Goal: Information Seeking & Learning: Check status

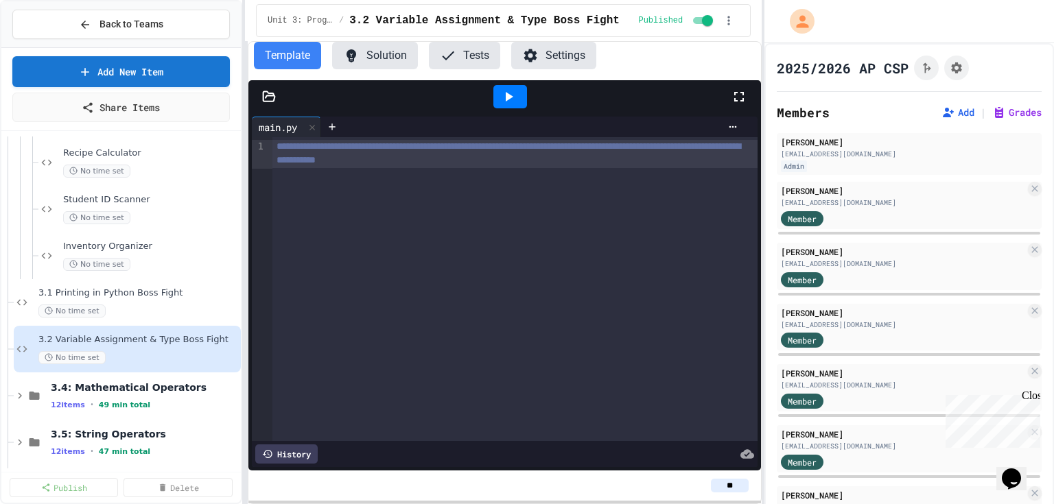
scroll to position [2720, 0]
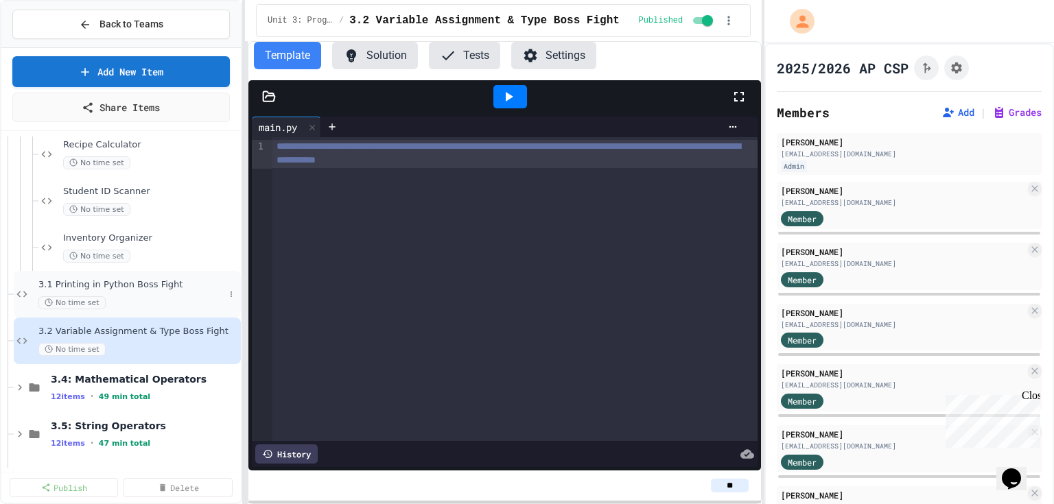
click at [58, 282] on span "3.1 Printing in Python Boss Fight" at bounding box center [131, 285] width 186 height 12
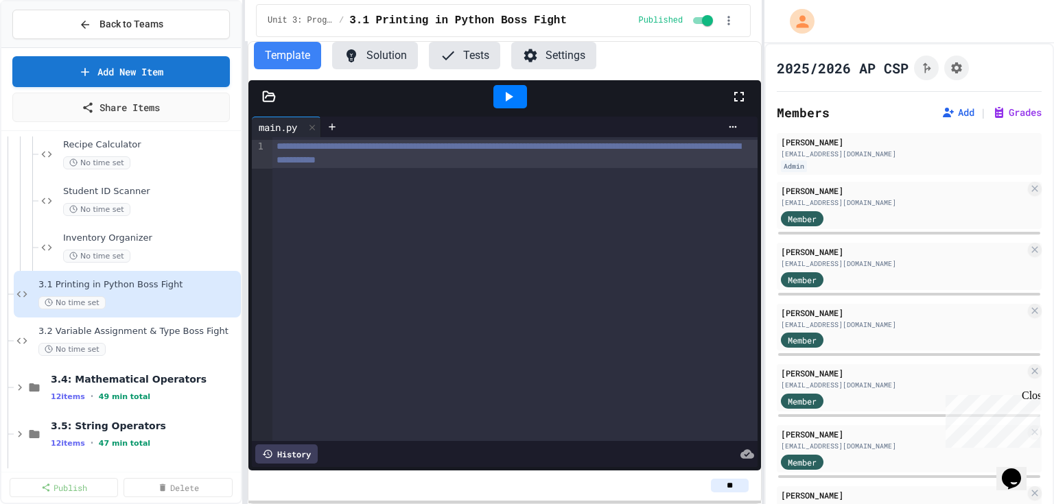
click at [411, 237] on div "**********" at bounding box center [514, 289] width 485 height 304
click at [404, 235] on body "**********" at bounding box center [527, 252] width 1054 height 504
click at [329, 504] on div at bounding box center [527, 506] width 1054 height 0
click at [50, 330] on span "3.2 Variable Assignment & Type Boss Fight" at bounding box center [131, 332] width 186 height 12
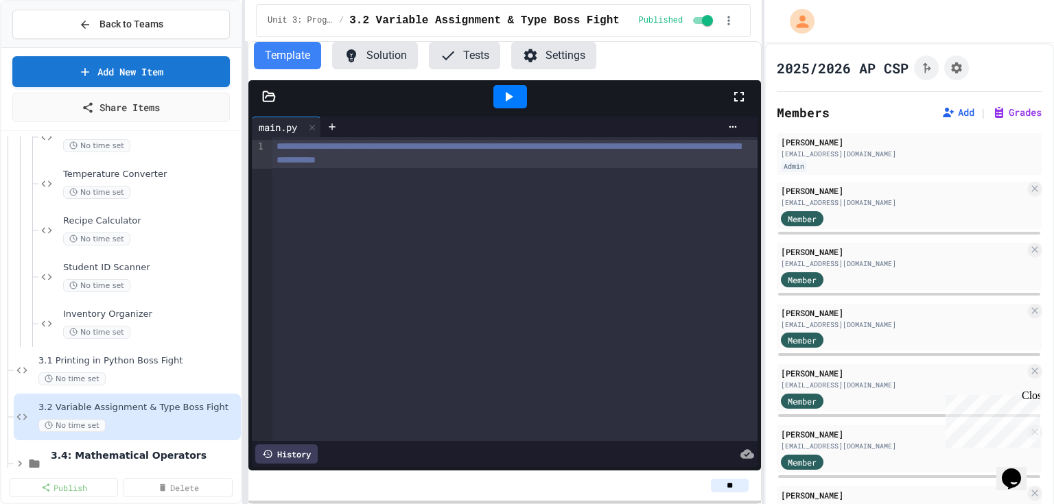
scroll to position [2641, 0]
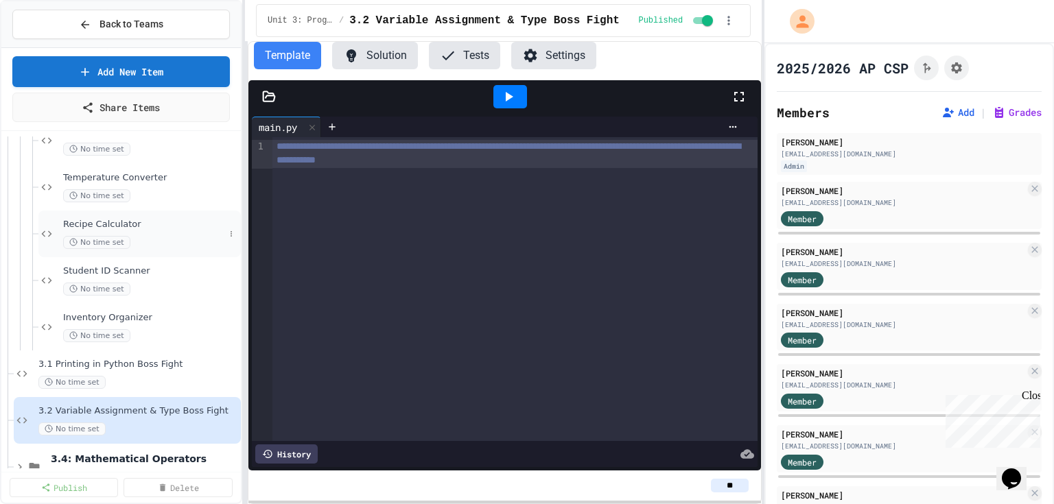
click at [69, 221] on span "Recipe Calculator" at bounding box center [143, 225] width 161 height 12
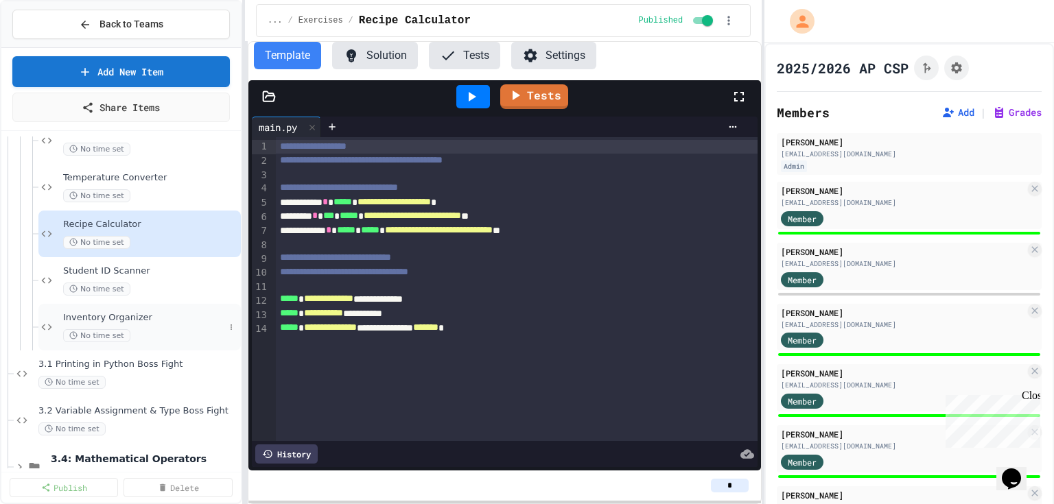
click at [71, 316] on span "Inventory Organizer" at bounding box center [143, 318] width 161 height 12
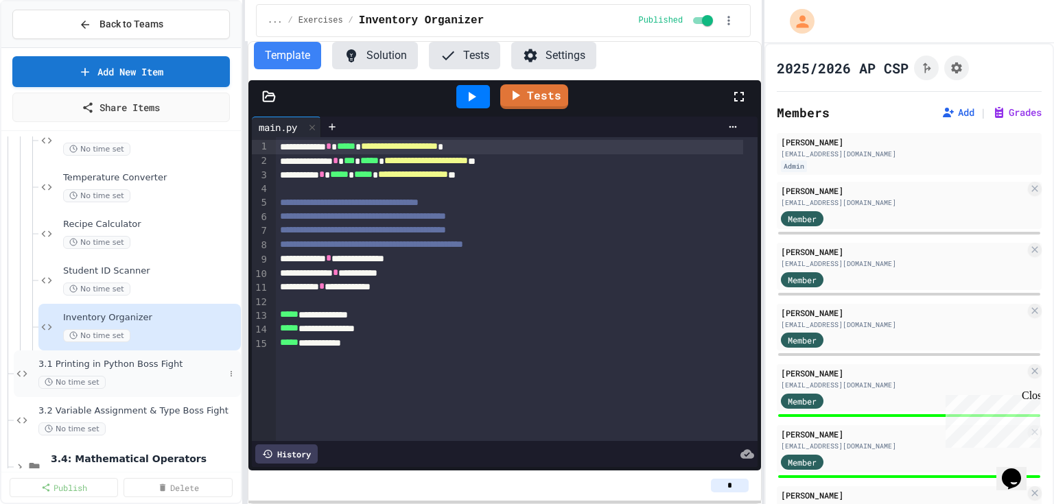
click at [62, 361] on span "3.1 Printing in Python Boss Fight" at bounding box center [131, 365] width 186 height 12
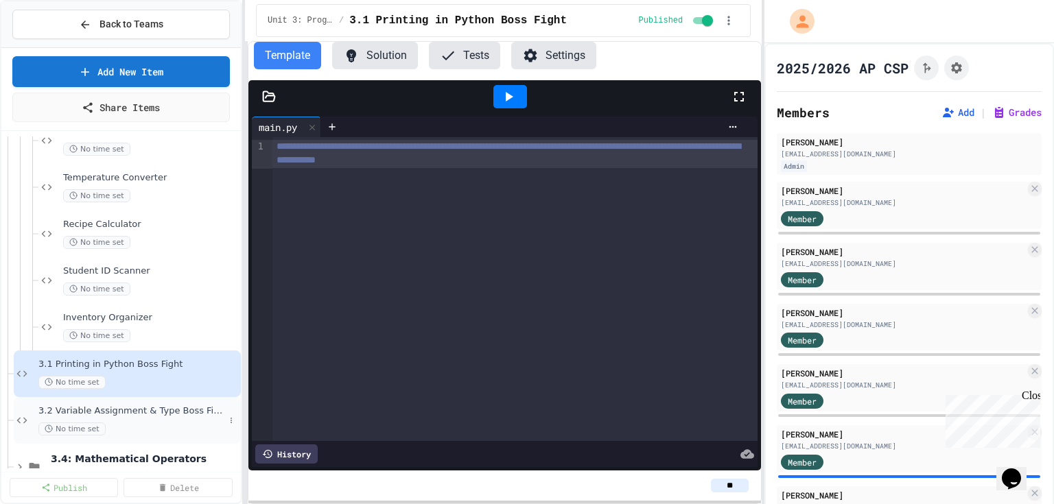
click at [64, 409] on span "3.2 Variable Assignment & Type Boss Fight" at bounding box center [131, 412] width 186 height 12
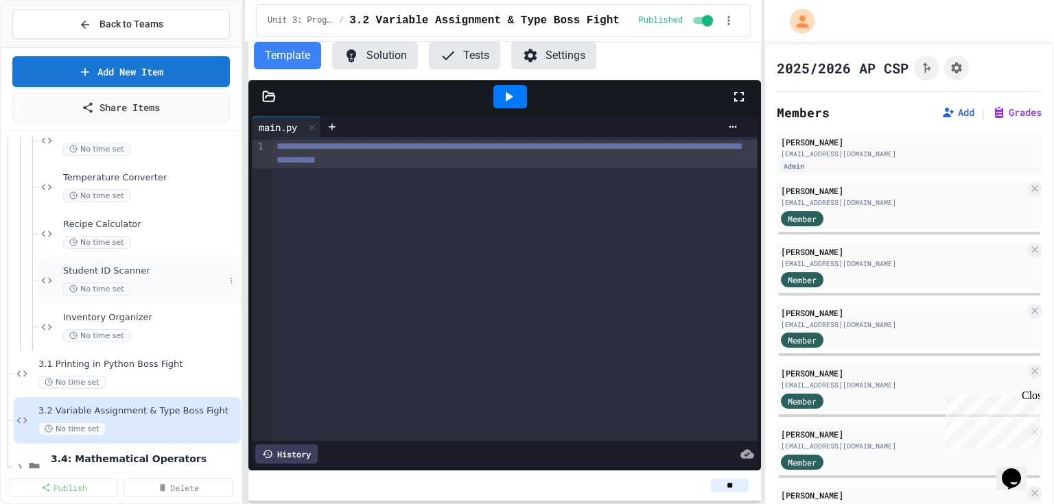
click at [68, 268] on span "Student ID Scanner" at bounding box center [143, 272] width 161 height 12
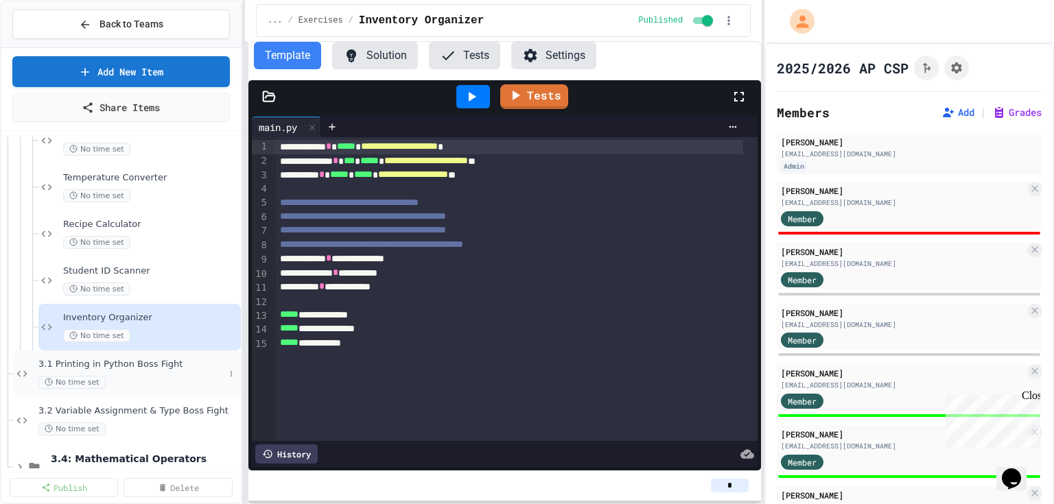
click at [60, 360] on span "3.1 Printing in Python Boss Fight" at bounding box center [131, 365] width 186 height 12
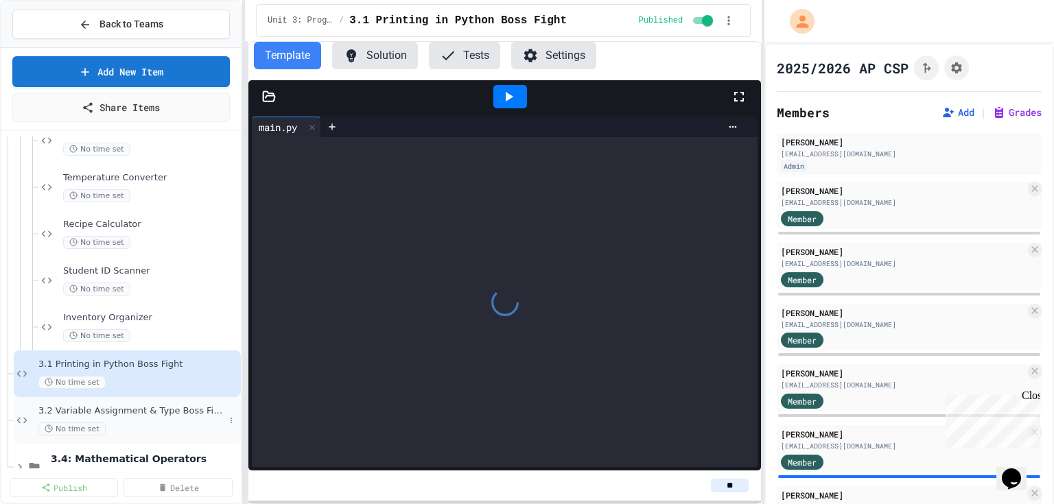
click at [60, 413] on span "3.2 Variable Assignment & Type Boss Fight" at bounding box center [131, 412] width 186 height 12
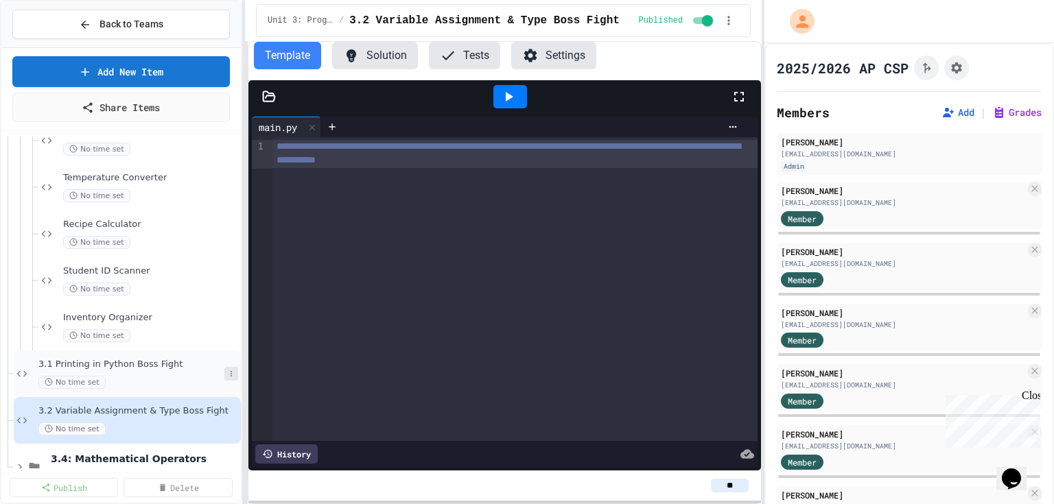
click at [227, 373] on icon at bounding box center [231, 374] width 8 height 8
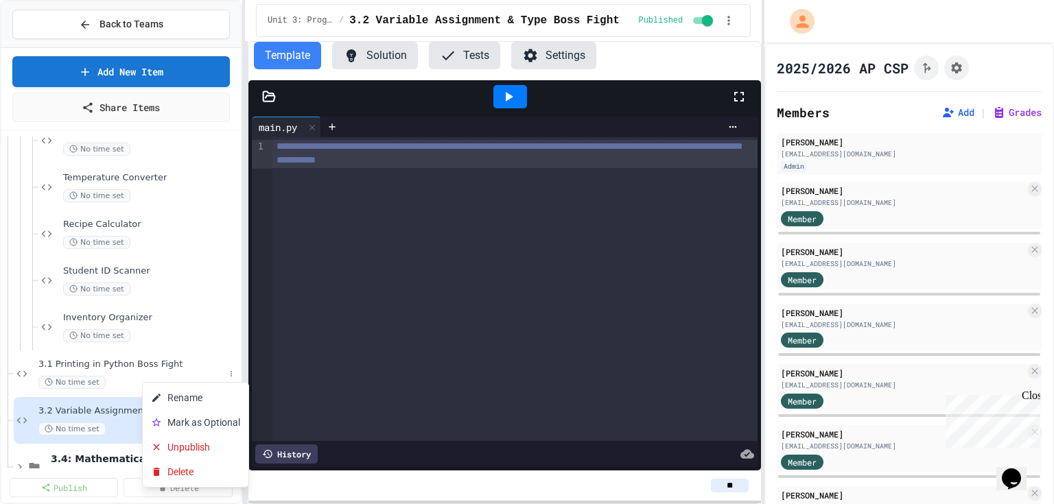
click at [305, 356] on div at bounding box center [527, 252] width 1054 height 504
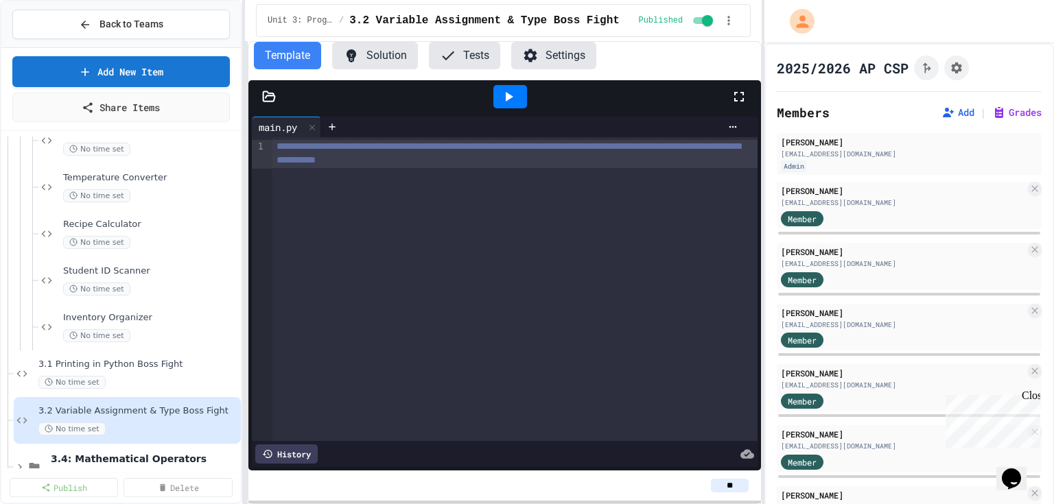
click at [312, 50] on button "Template" at bounding box center [287, 55] width 67 height 27
click at [302, 61] on button "Template" at bounding box center [287, 55] width 67 height 27
click at [456, 207] on div "**********" at bounding box center [514, 289] width 485 height 304
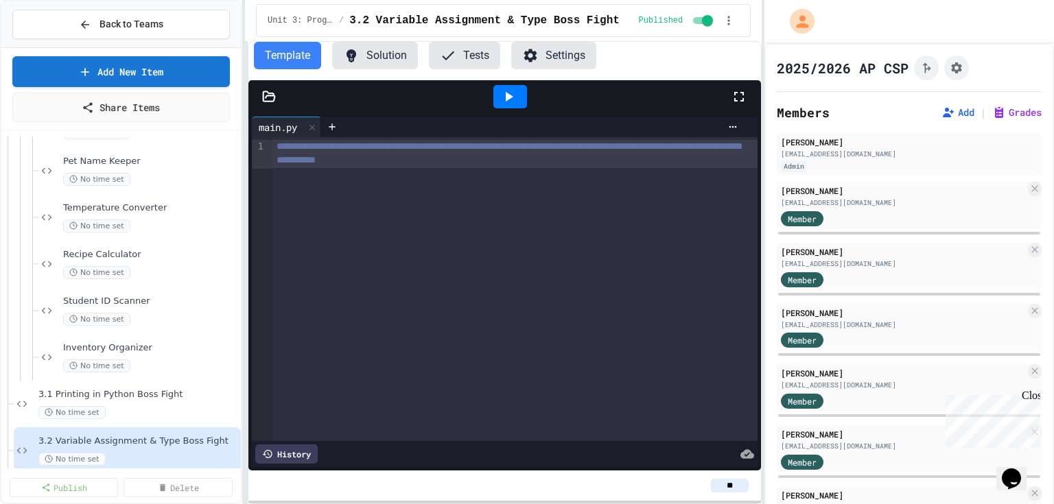
scroll to position [2586, 0]
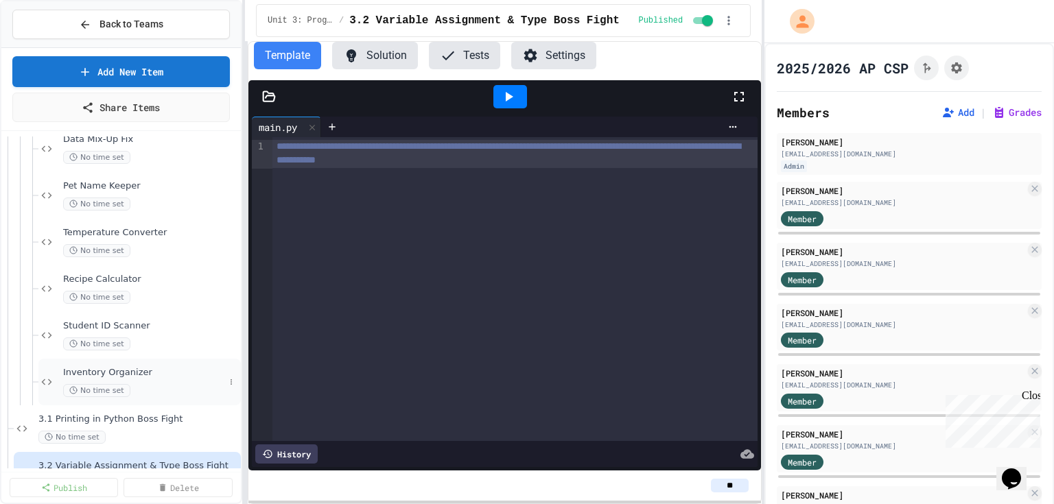
click at [132, 370] on span "Inventory Organizer" at bounding box center [143, 373] width 161 height 12
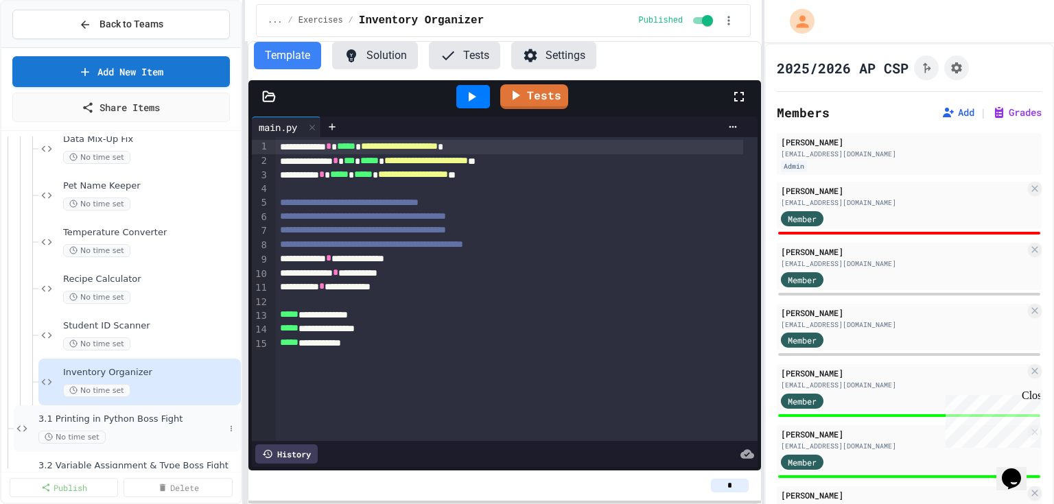
click at [121, 426] on div "3.1 Printing in Python Boss Fight No time set" at bounding box center [131, 429] width 186 height 30
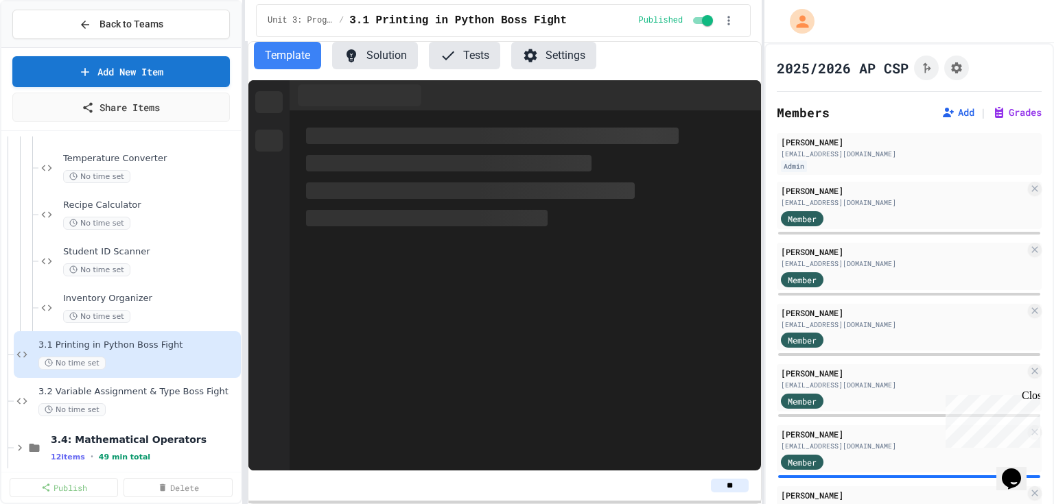
scroll to position [2696, 0]
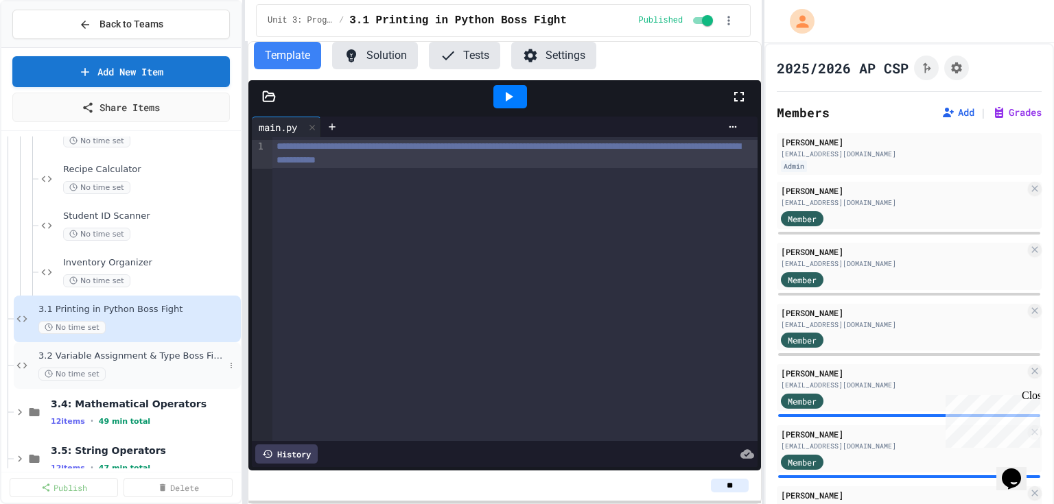
click at [135, 358] on span "3.2 Variable Assignment & Type Boss Fight" at bounding box center [131, 357] width 186 height 12
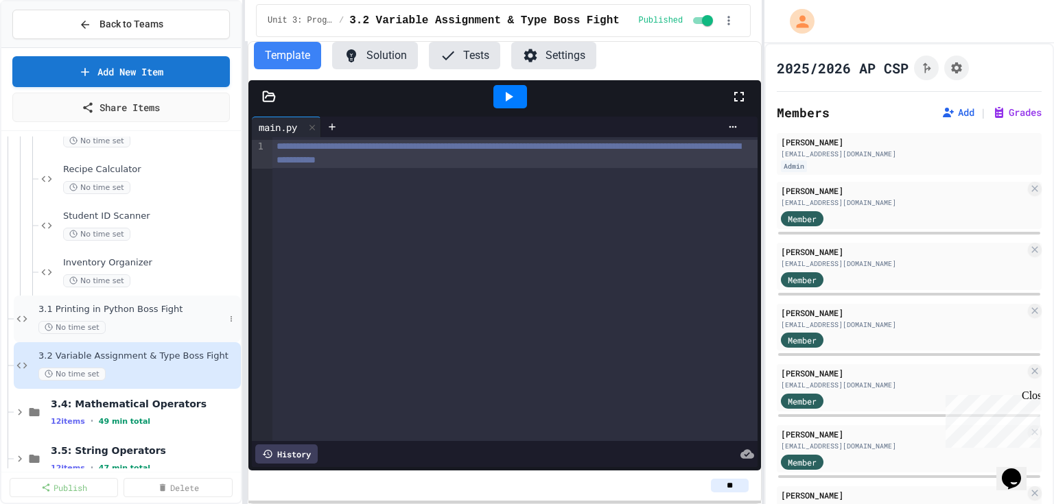
click at [159, 307] on span "3.1 Printing in Python Boss Fight" at bounding box center [131, 310] width 186 height 12
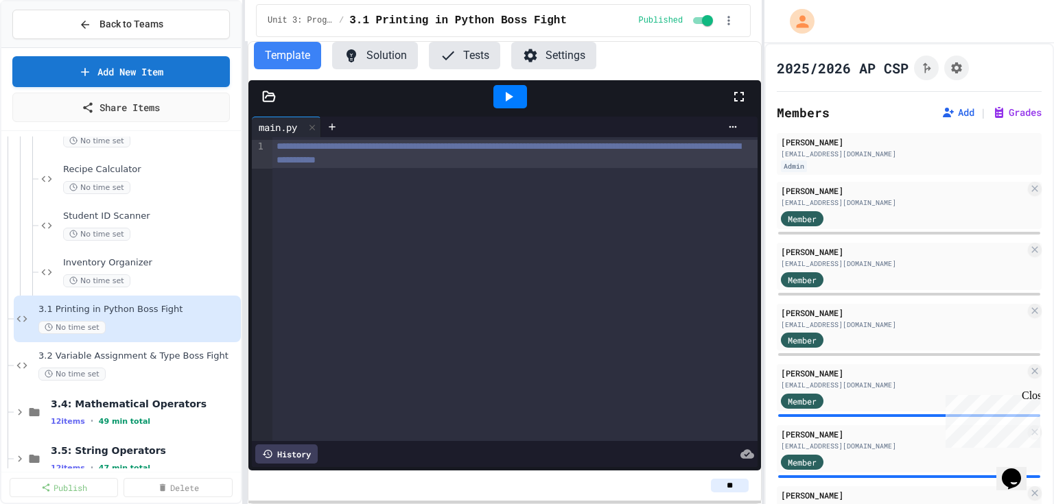
click at [377, 183] on div "**********" at bounding box center [514, 289] width 485 height 304
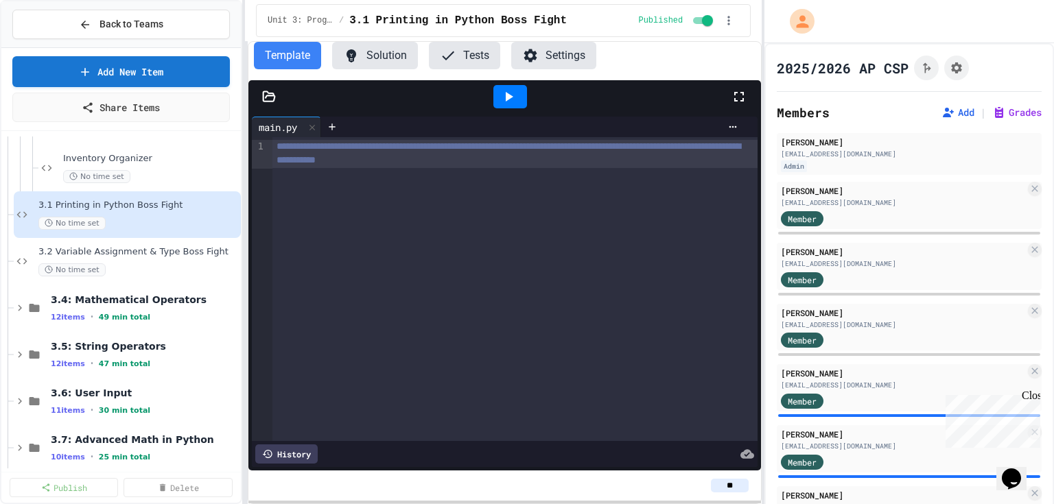
scroll to position [2806, 0]
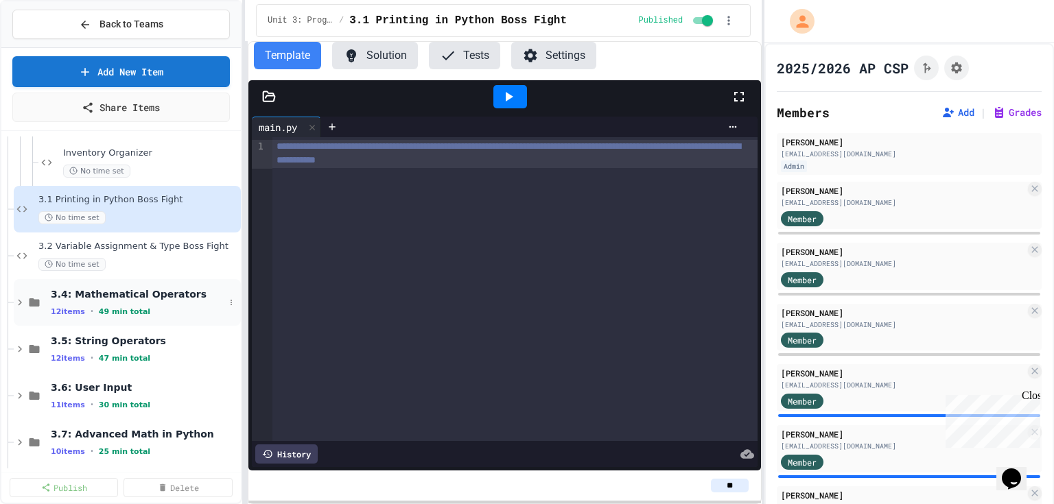
click at [135, 294] on span "3.4: Mathematical Operators" at bounding box center [138, 294] width 174 height 12
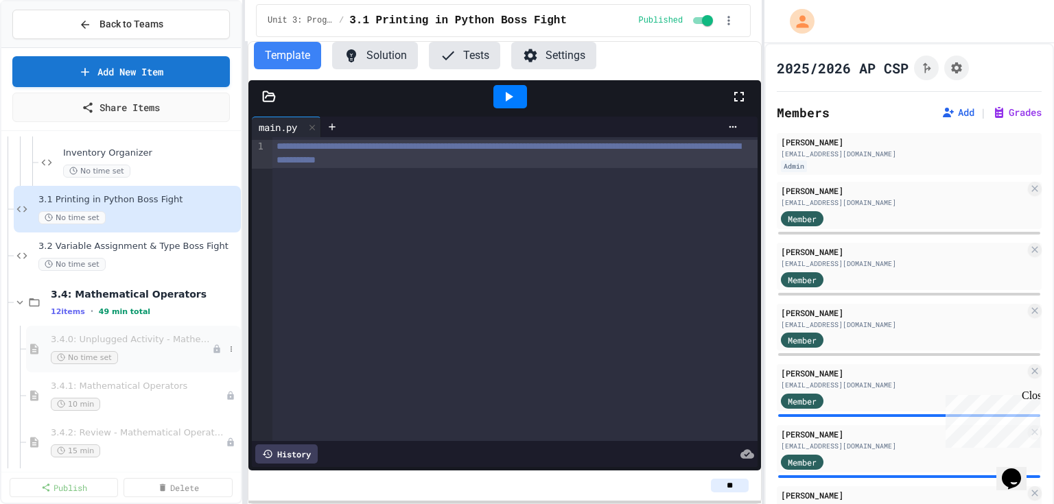
click at [156, 343] on span "3.4.0: Unplugged Activity - Mathematical Operators" at bounding box center [131, 340] width 161 height 12
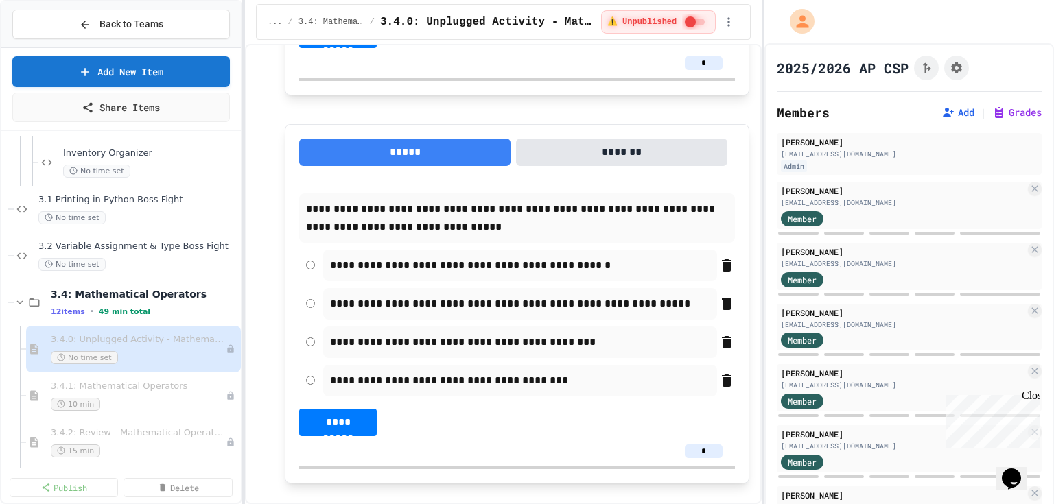
scroll to position [2580, 0]
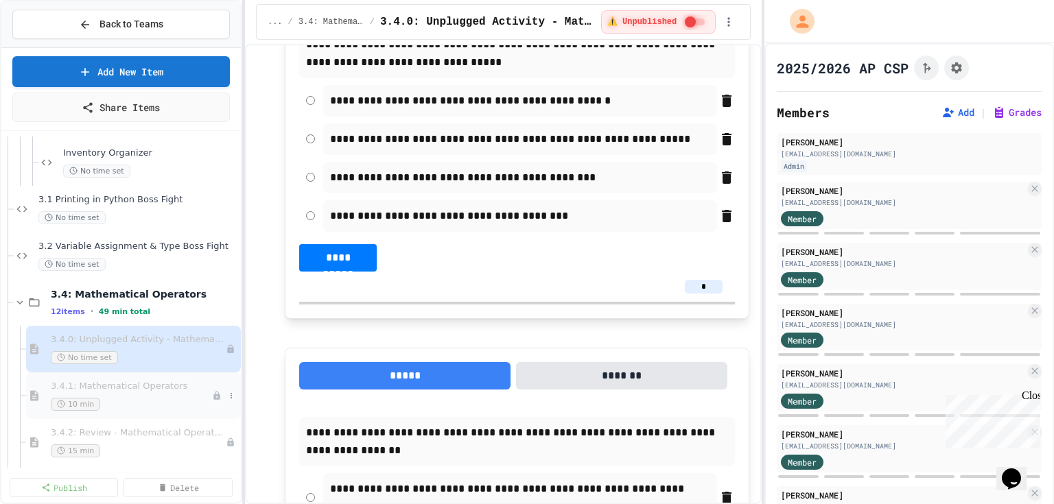
click at [141, 385] on span "3.4.1: Mathematical Operators" at bounding box center [131, 387] width 161 height 12
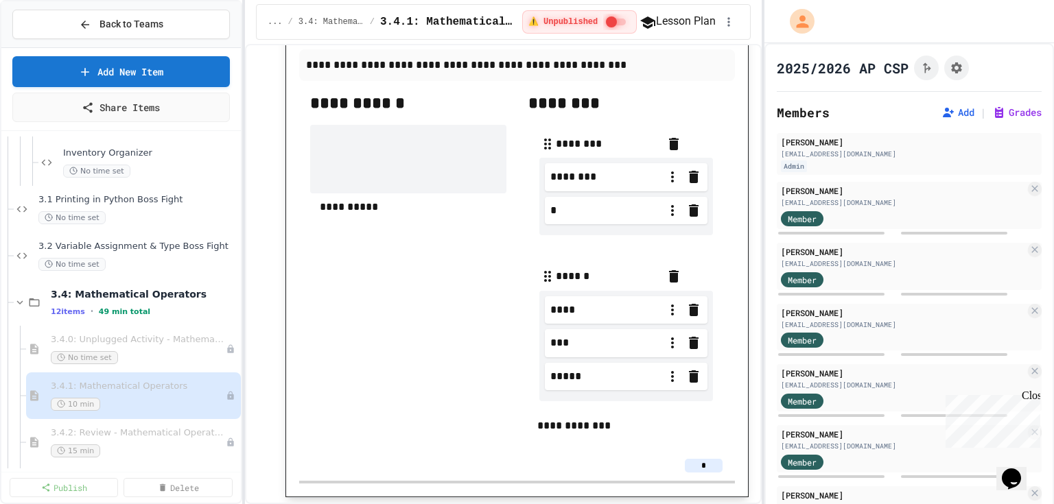
scroll to position [1537, 0]
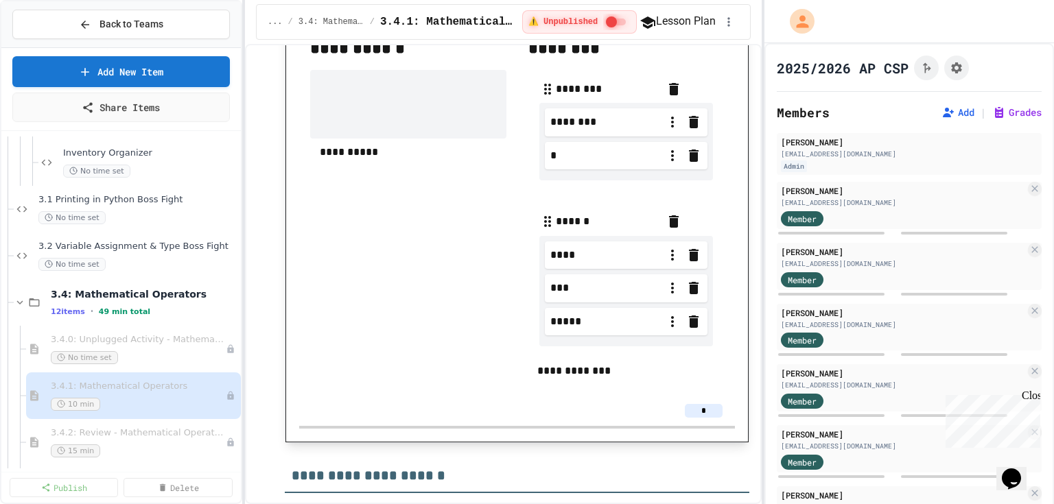
click at [432, 322] on div "**********" at bounding box center [408, 211] width 196 height 348
click at [156, 386] on span "3.4.1: Mathematical Operators" at bounding box center [131, 387] width 161 height 12
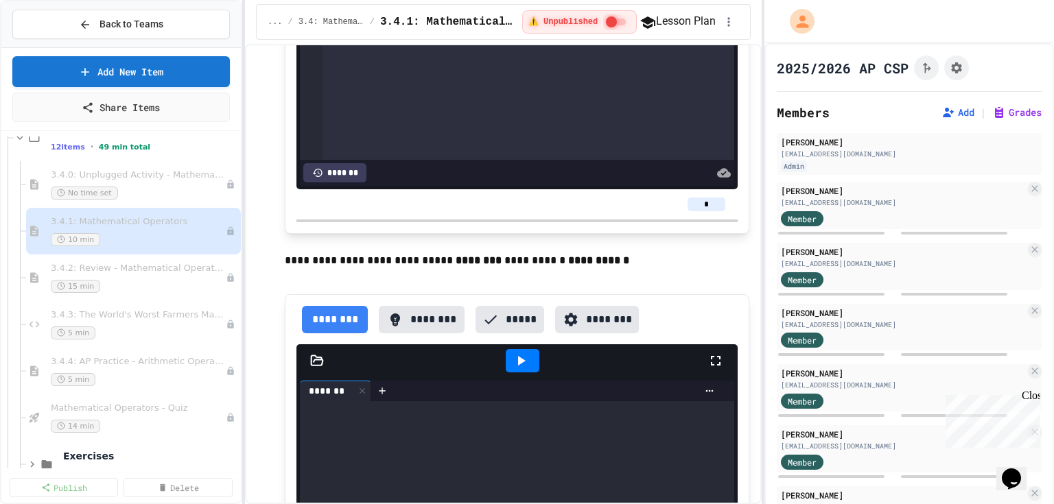
scroll to position [7247, 0]
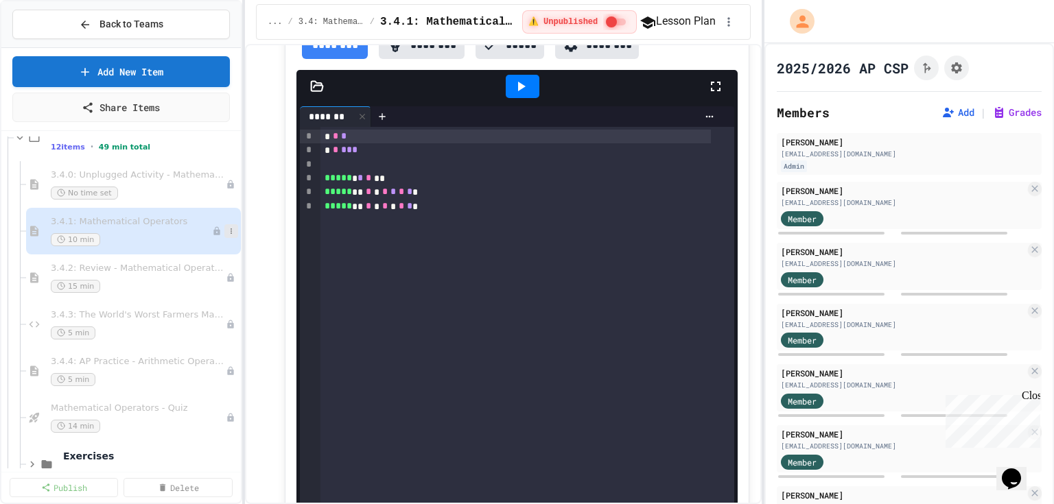
click at [227, 231] on icon at bounding box center [231, 231] width 8 height 8
click at [214, 303] on button "Publish" at bounding box center [196, 304] width 106 height 25
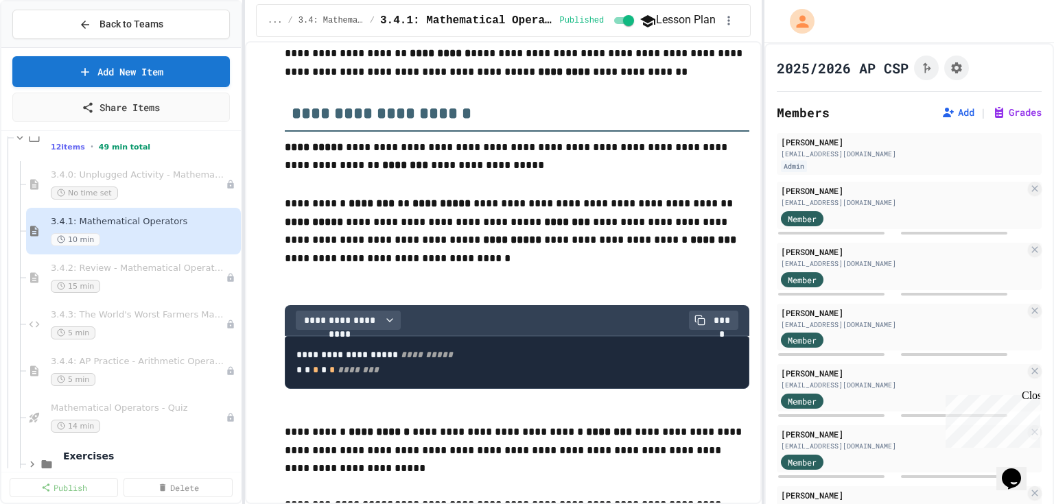
scroll to position [0, 0]
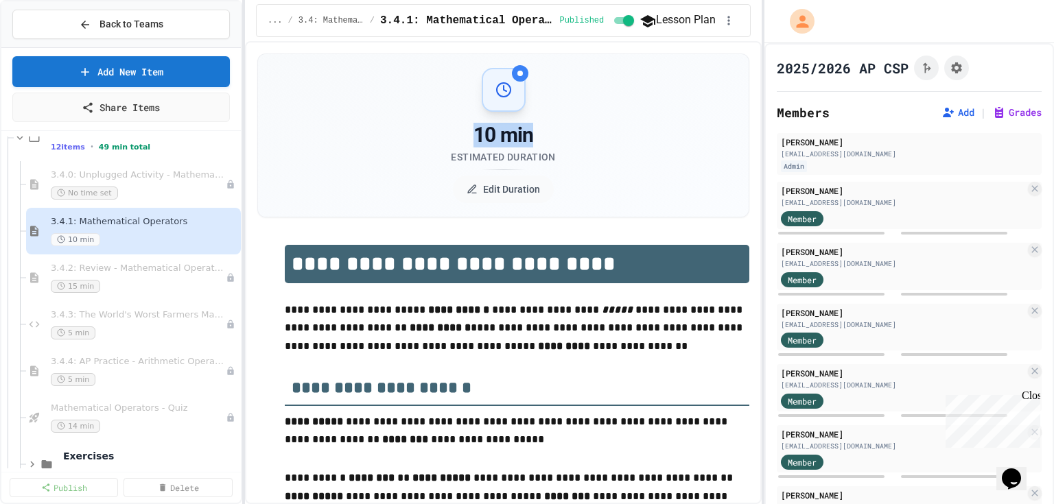
drag, startPoint x: 469, startPoint y: 130, endPoint x: 574, endPoint y: 134, distance: 105.1
click at [574, 134] on div "10 min Estimated Duration Edit Duration" at bounding box center [504, 135] width 458 height 135
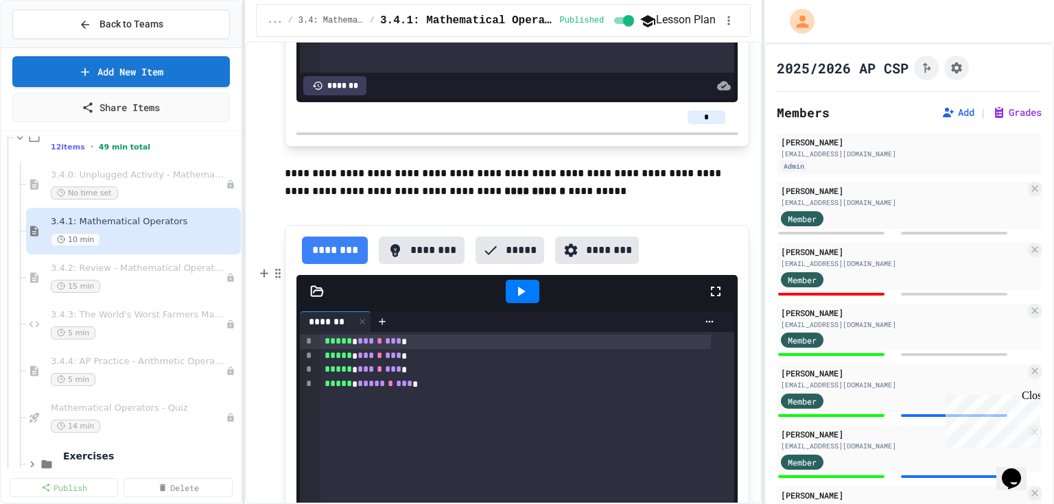
scroll to position [4008, 0]
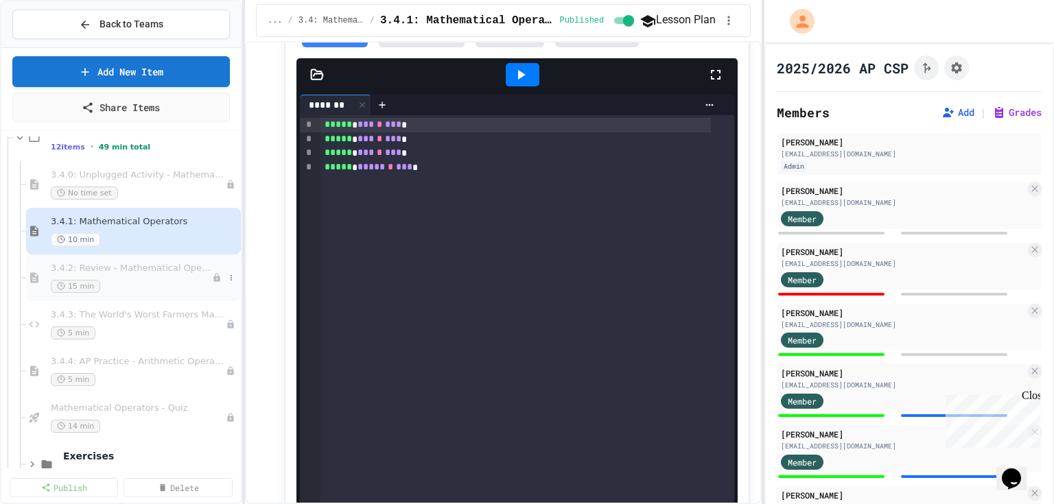
click at [121, 266] on span "3.4.2: Review - Mathematical Operators" at bounding box center [131, 269] width 161 height 12
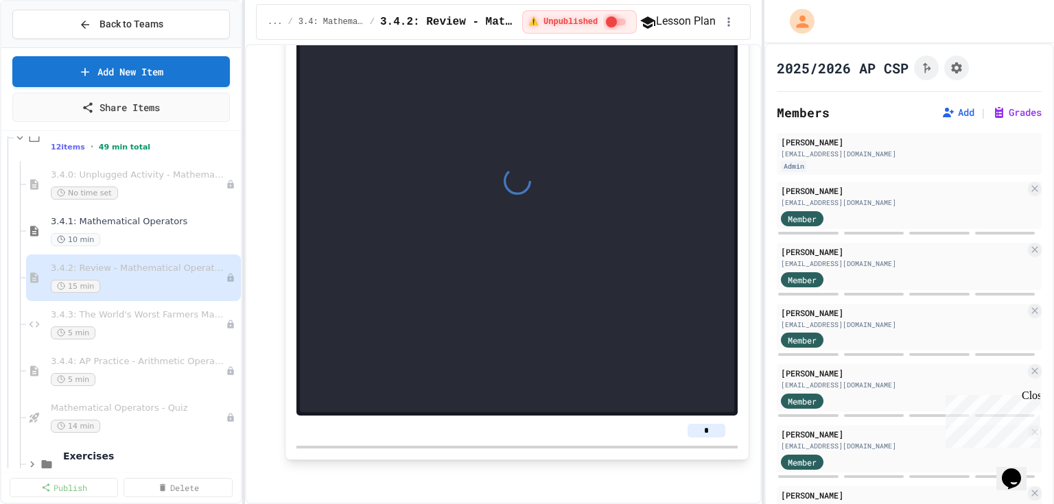
scroll to position [2910, 0]
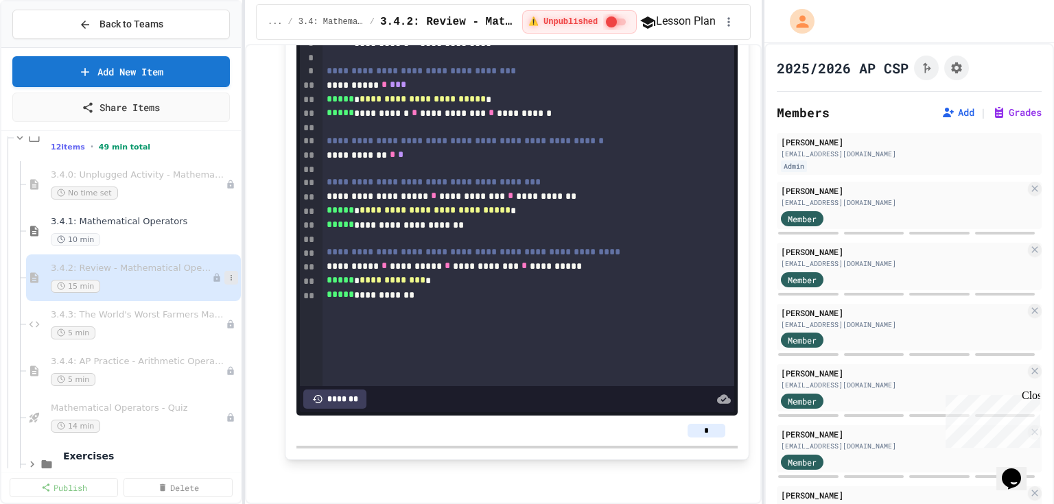
click at [227, 277] on icon at bounding box center [231, 278] width 8 height 8
click at [213, 346] on button "Publish" at bounding box center [196, 351] width 106 height 25
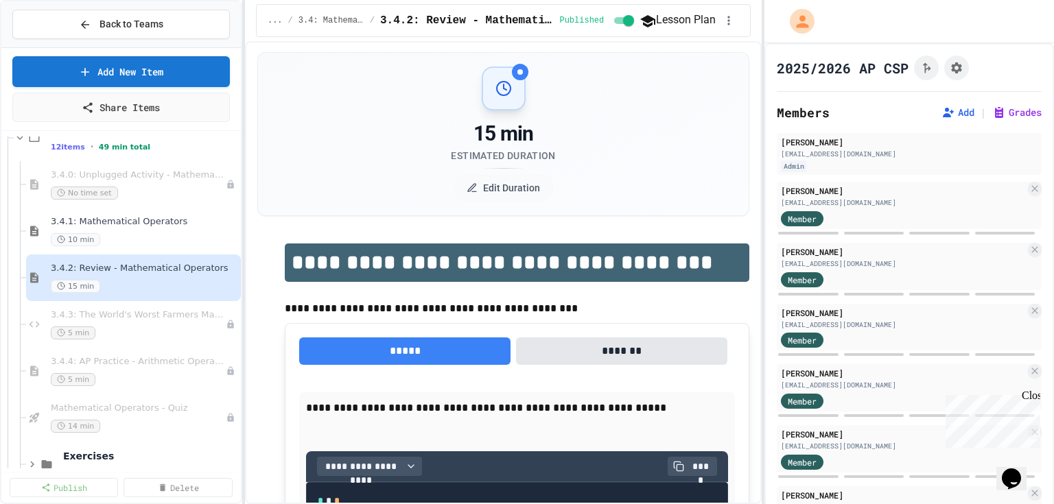
scroll to position [0, 0]
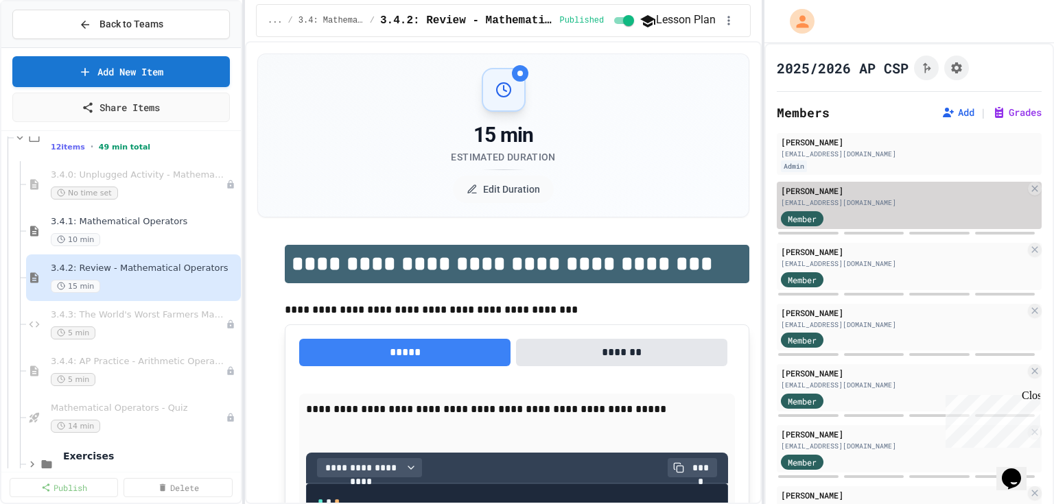
click at [909, 201] on div "[EMAIL_ADDRESS][DOMAIN_NAME]" at bounding box center [903, 203] width 244 height 10
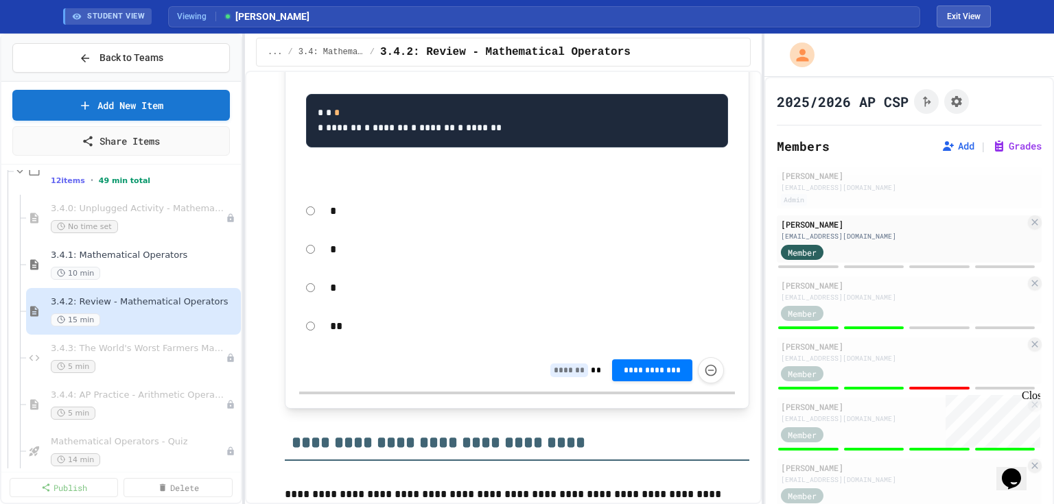
scroll to position [1653, 0]
type input "*"
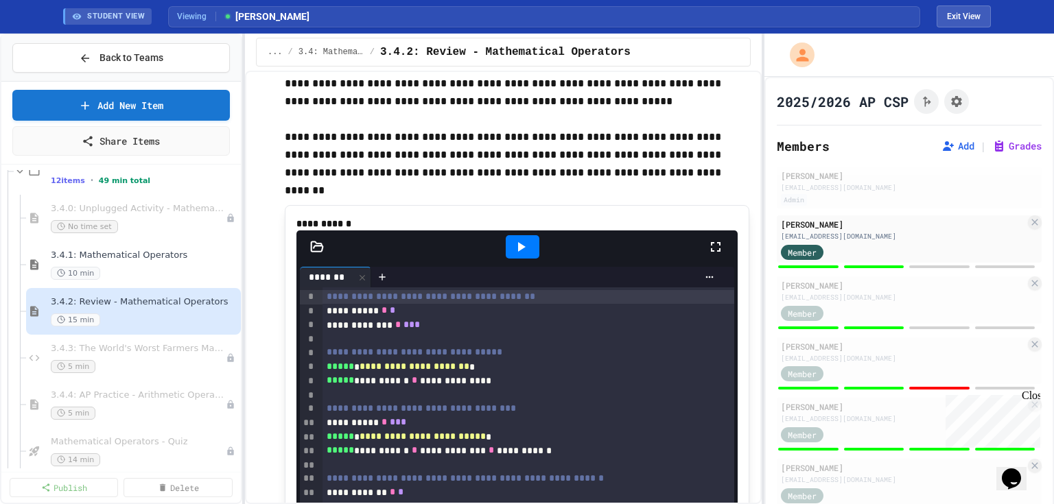
scroll to position [2099, 0]
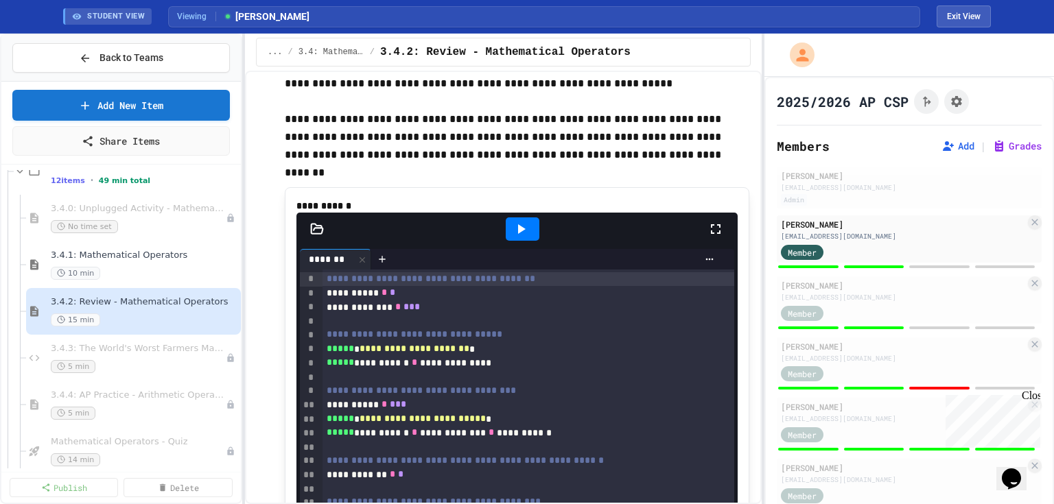
type input "*"
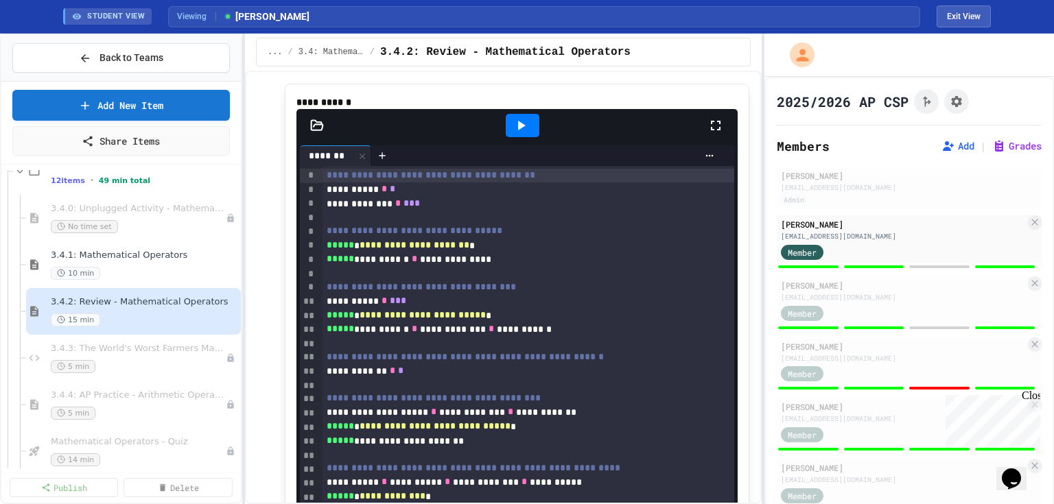
scroll to position [2215, 0]
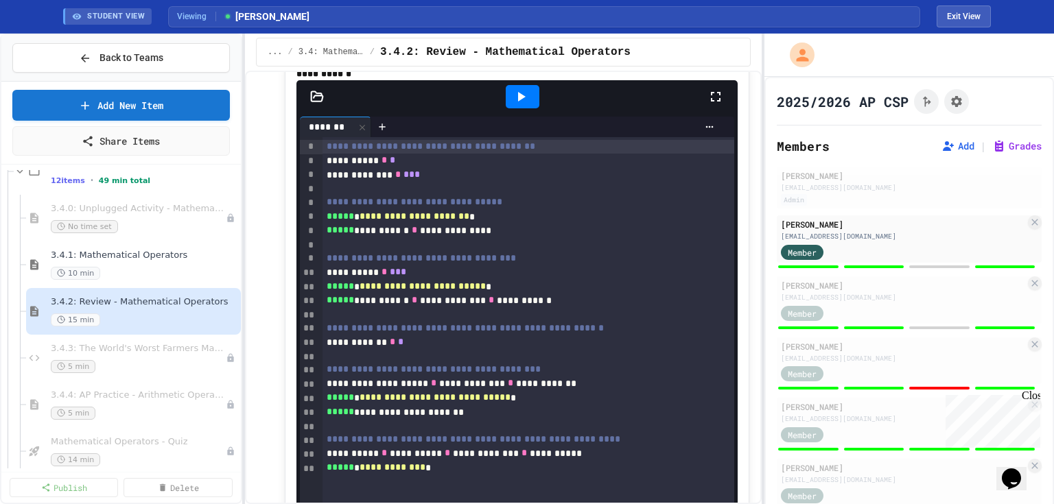
type input "*"
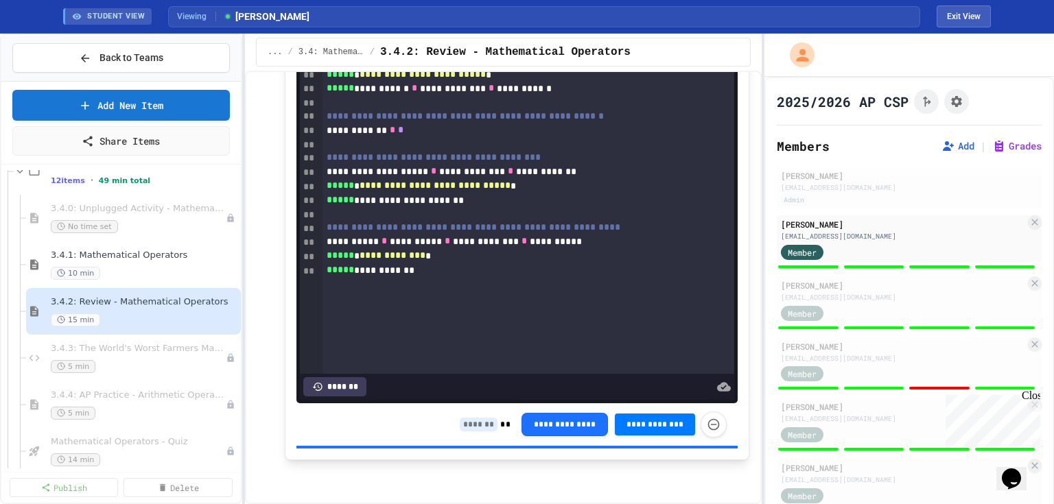
scroll to position [2526, 0]
click at [124, 347] on span "3.4.3: The World's Worst Farmers Market" at bounding box center [131, 349] width 161 height 12
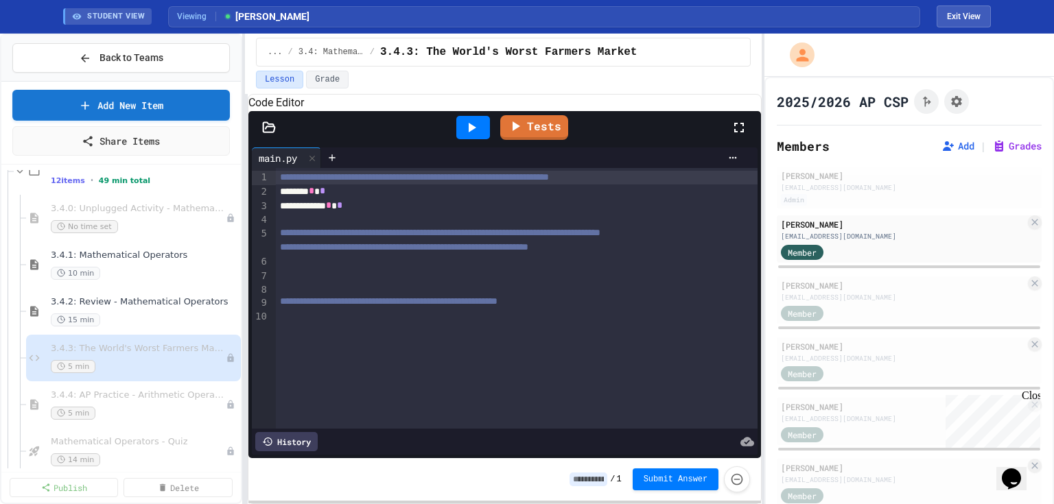
click at [487, 268] on div at bounding box center [517, 262] width 482 height 14
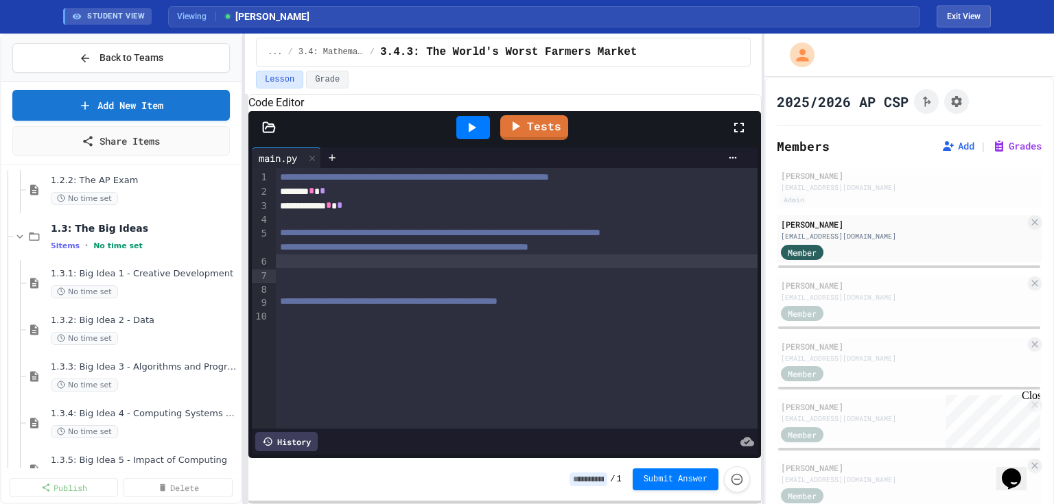
scroll to position [384, 0]
click at [992, 143] on button "Grades" at bounding box center [1016, 146] width 49 height 14
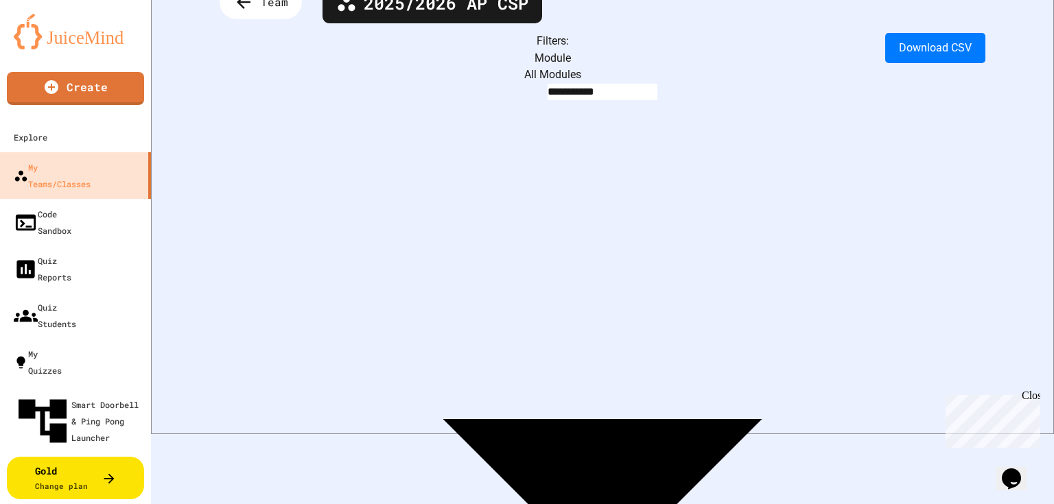
scroll to position [55, 0]
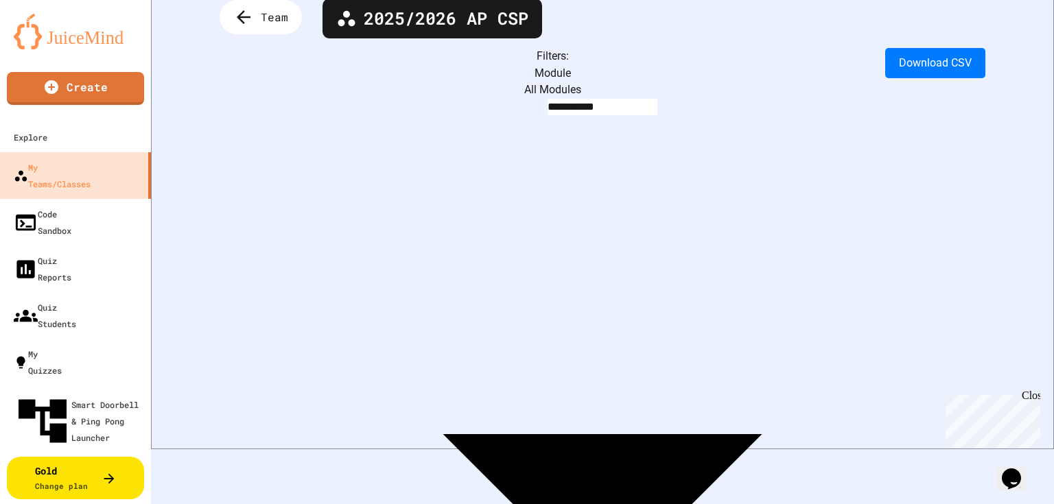
click at [403, 72] on body "**********" at bounding box center [527, 252] width 1054 height 504
type input "**********"
click at [555, 77] on body "**********" at bounding box center [527, 252] width 1054 height 504
click at [912, 504] on div at bounding box center [527, 506] width 1054 height 0
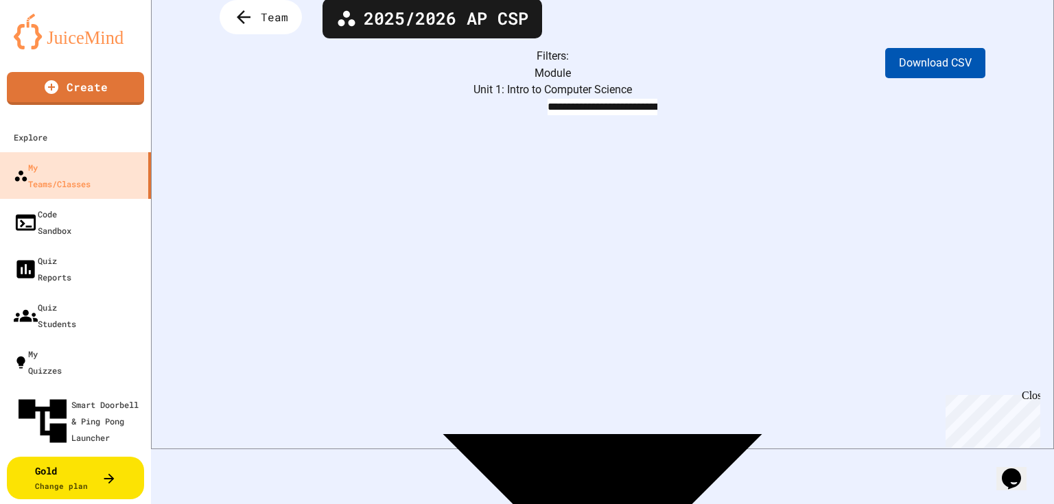
click at [948, 58] on button "Download CSV" at bounding box center [935, 63] width 100 height 30
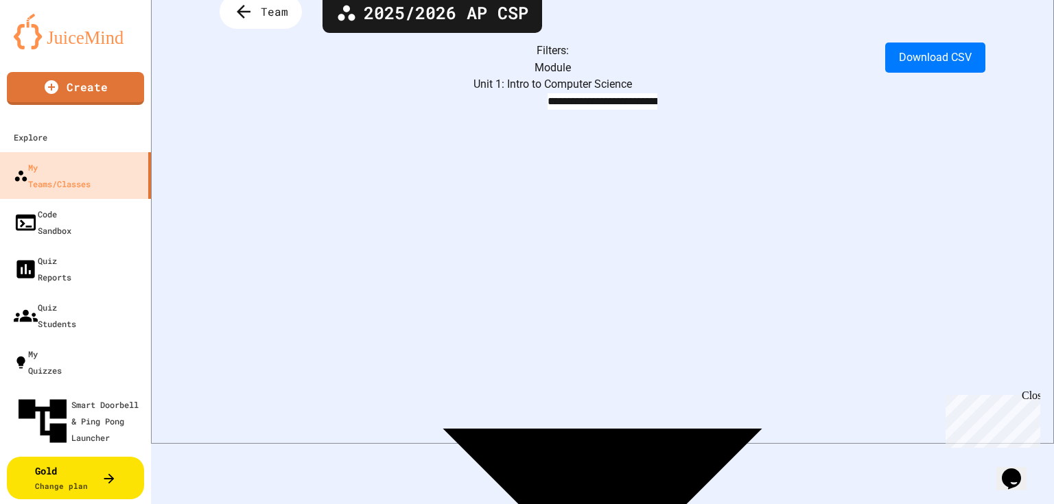
scroll to position [0, 0]
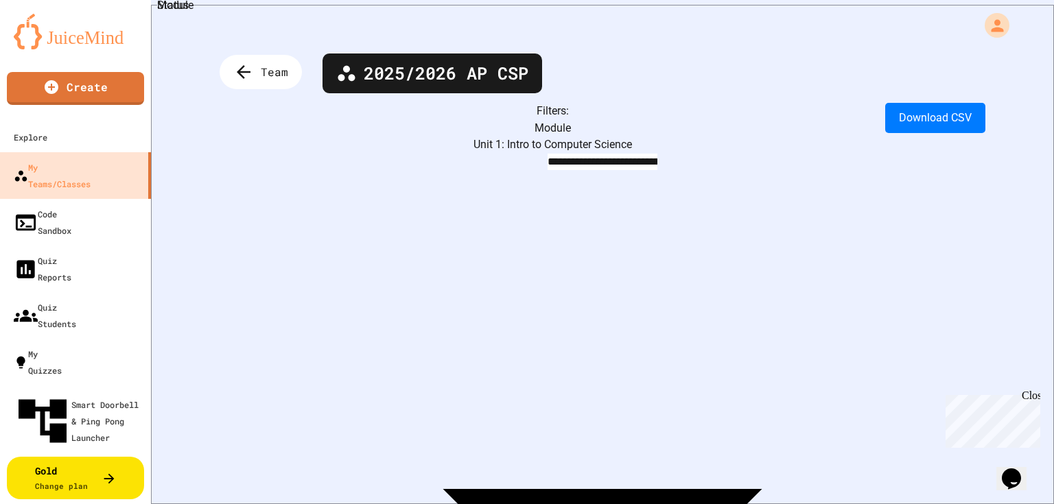
click at [558, 129] on body "**********" at bounding box center [527, 252] width 1054 height 504
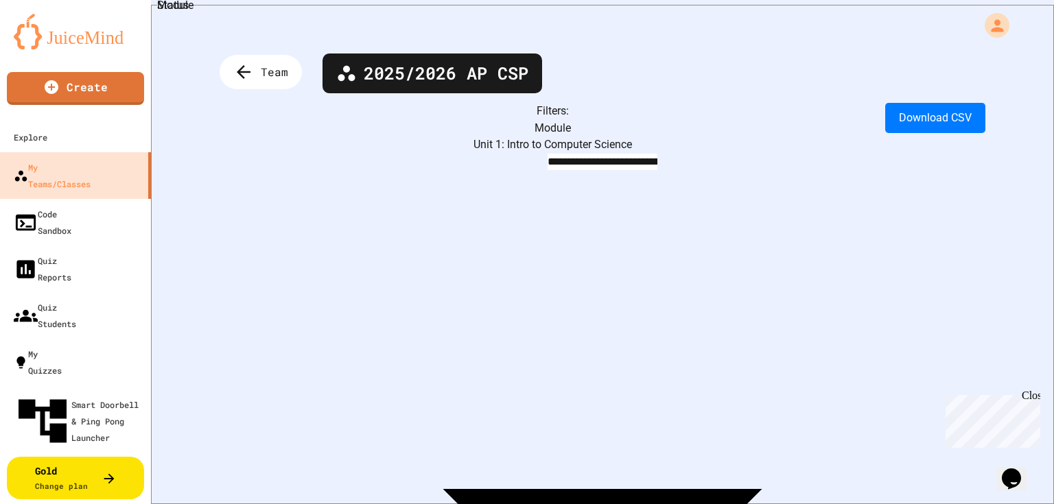
click at [730, 88] on div "**********" at bounding box center [602, 252] width 903 height 504
click at [541, 130] on body "**********" at bounding box center [527, 252] width 1054 height 504
type input "**********"
click at [747, 100] on div "**********" at bounding box center [602, 252] width 903 height 504
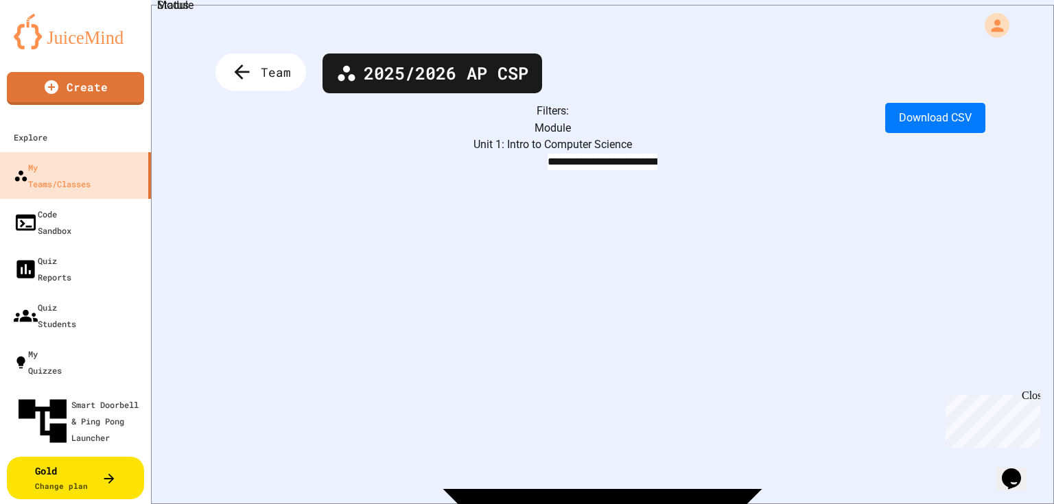
click at [276, 74] on span "Team" at bounding box center [276, 72] width 30 height 18
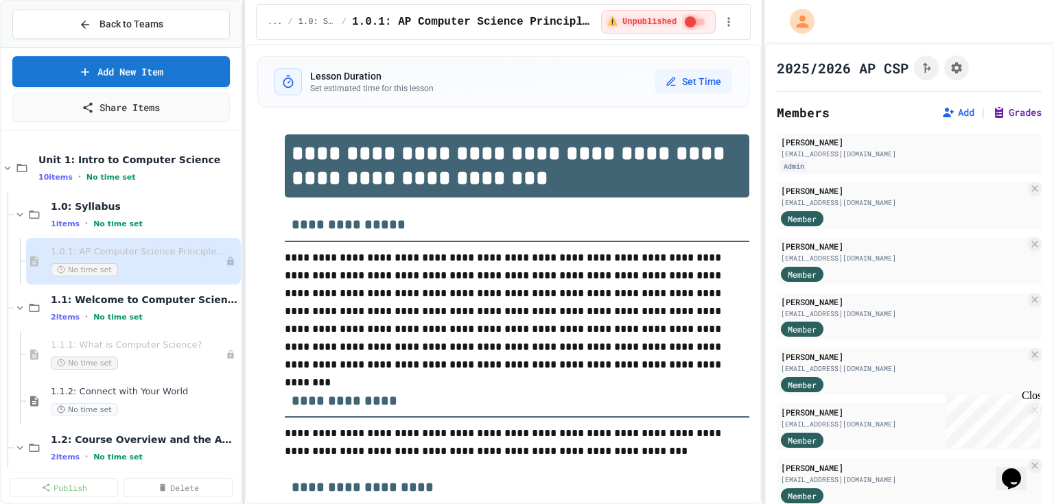
click at [1015, 108] on button "Grades" at bounding box center [1016, 113] width 49 height 14
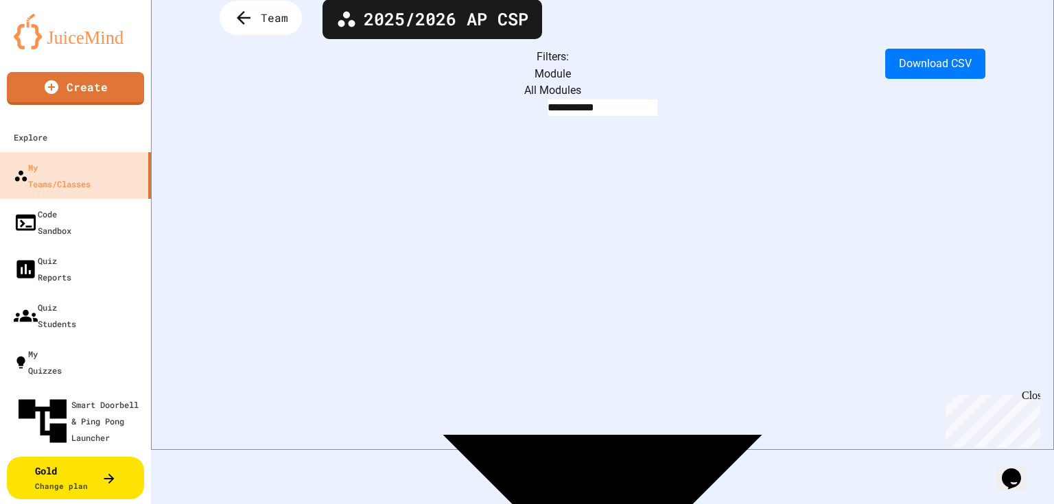
scroll to position [55, 0]
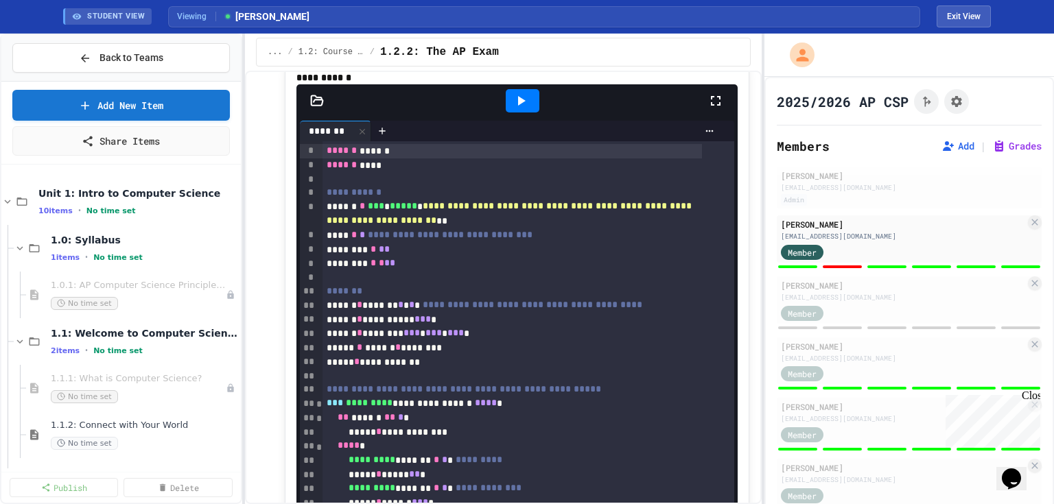
scroll to position [3404, 0]
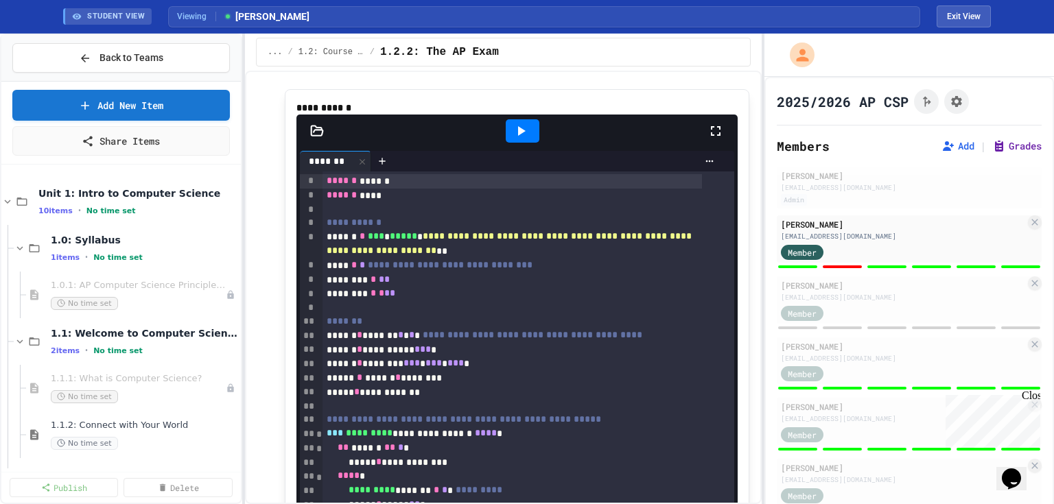
click at [992, 150] on button "Grades" at bounding box center [1016, 146] width 49 height 14
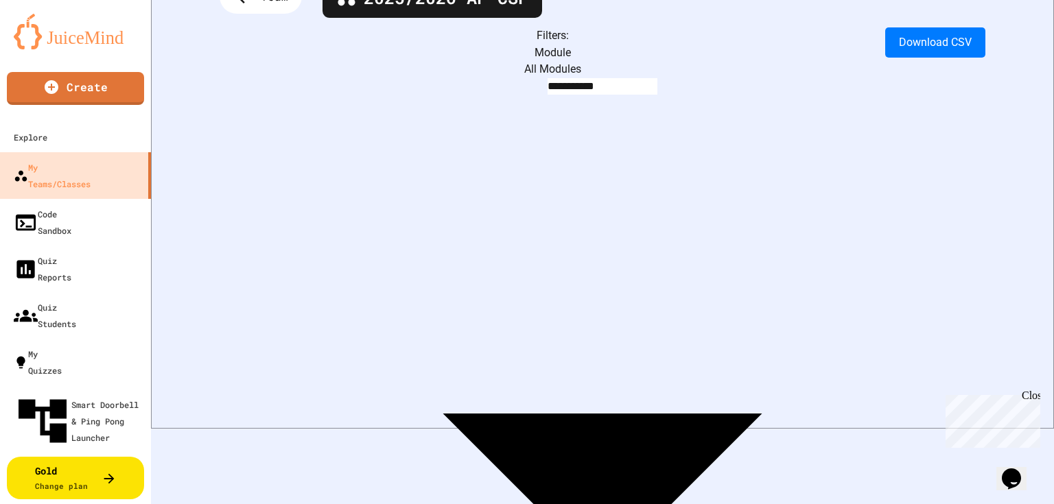
scroll to position [220, 0]
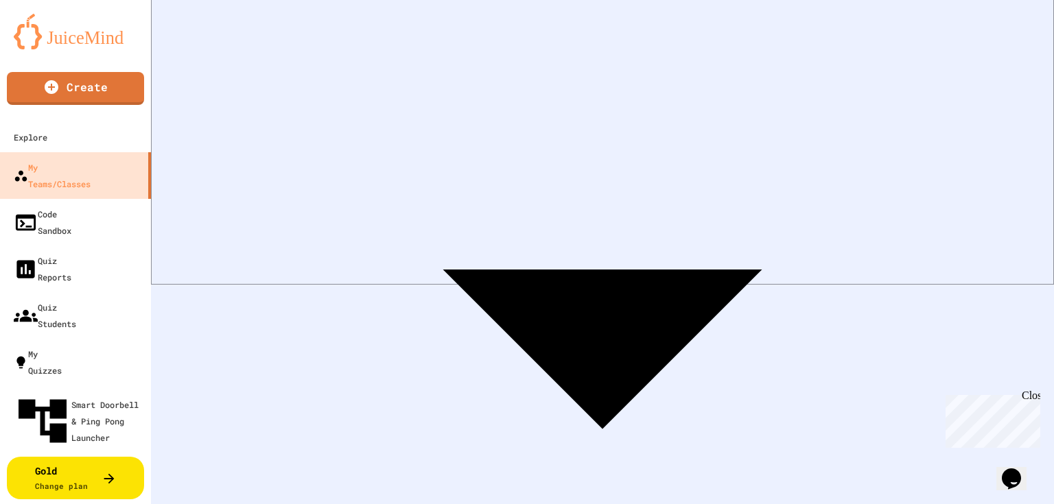
drag, startPoint x: 1033, startPoint y: 392, endPoint x: 1981, endPoint y: 795, distance: 1030.7
click at [1033, 392] on div "Close" at bounding box center [1030, 398] width 17 height 17
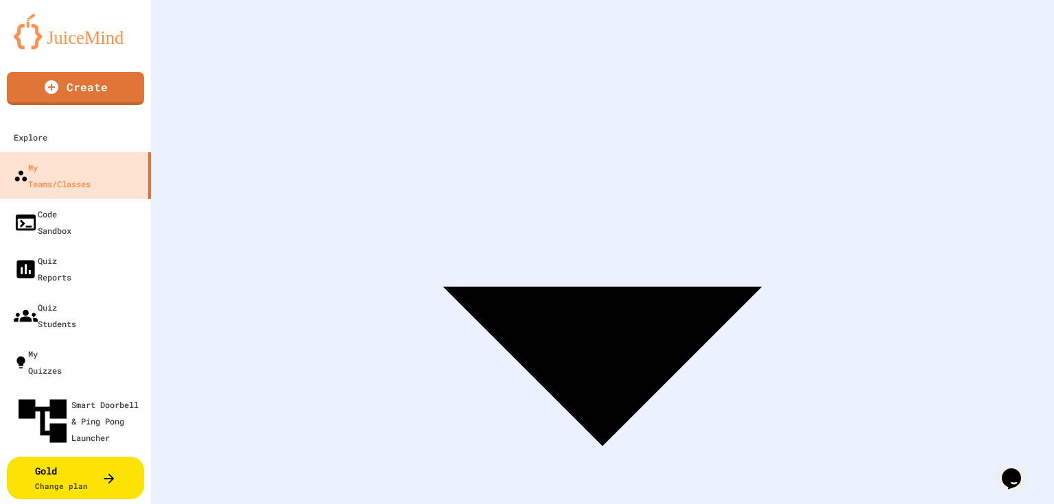
scroll to position [7, 0]
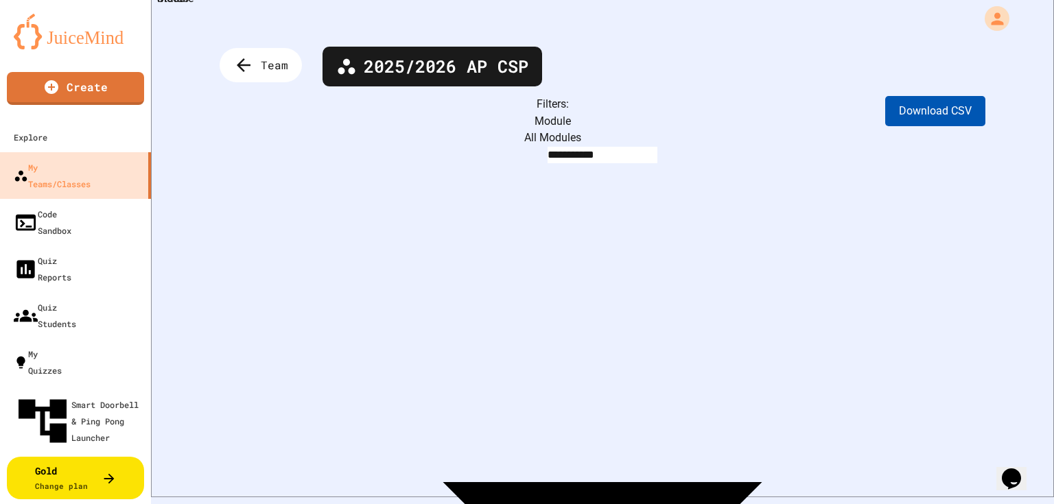
click at [922, 113] on button "Download CSV" at bounding box center [935, 111] width 100 height 30
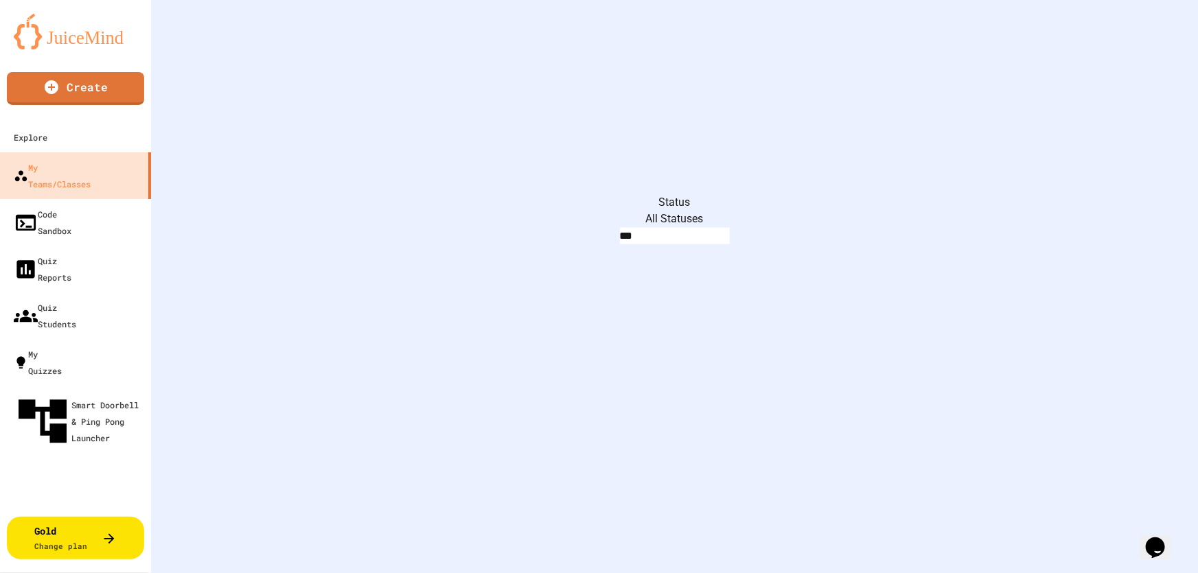
scroll to position [954, 0]
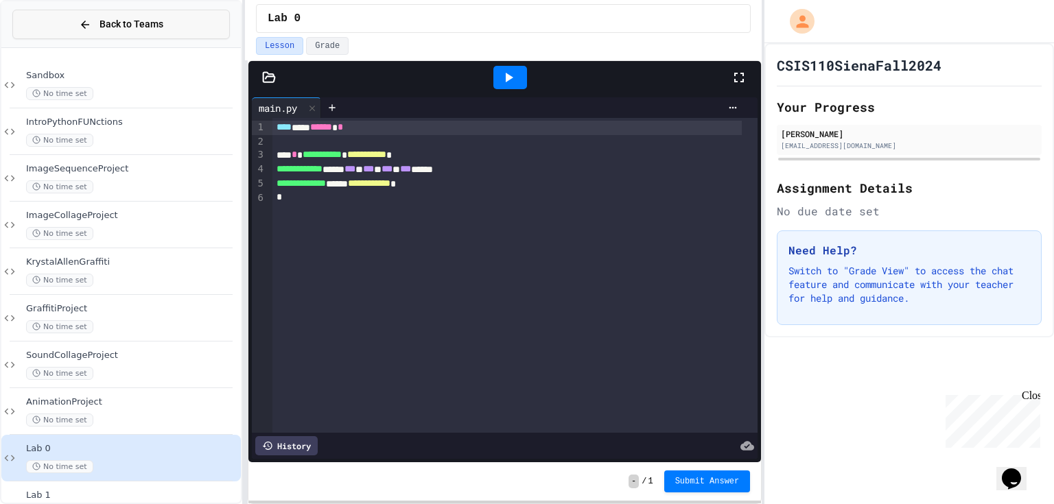
click at [172, 15] on button "Back to Teams" at bounding box center [121, 25] width 218 height 30
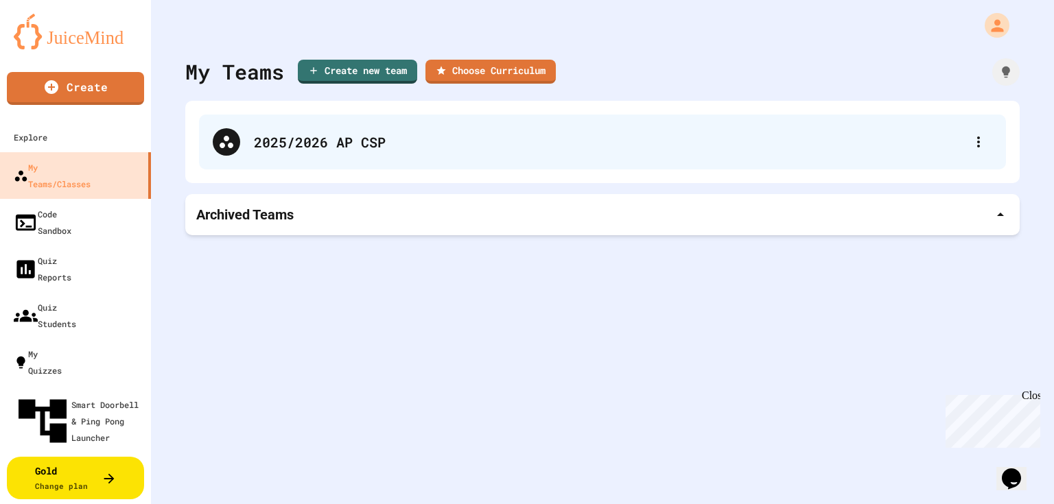
click at [281, 150] on div "2025/2026 AP CSP" at bounding box center [609, 142] width 711 height 21
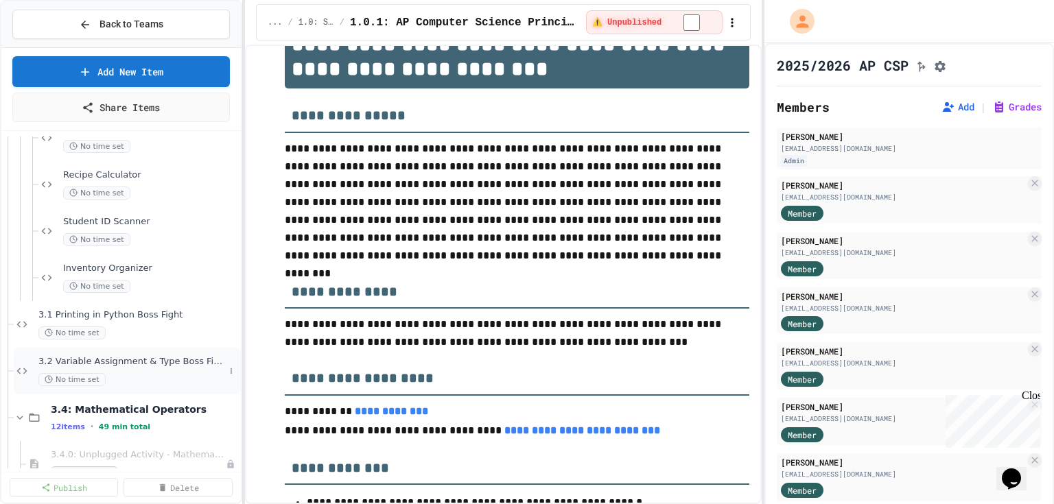
scroll to position [2745, 0]
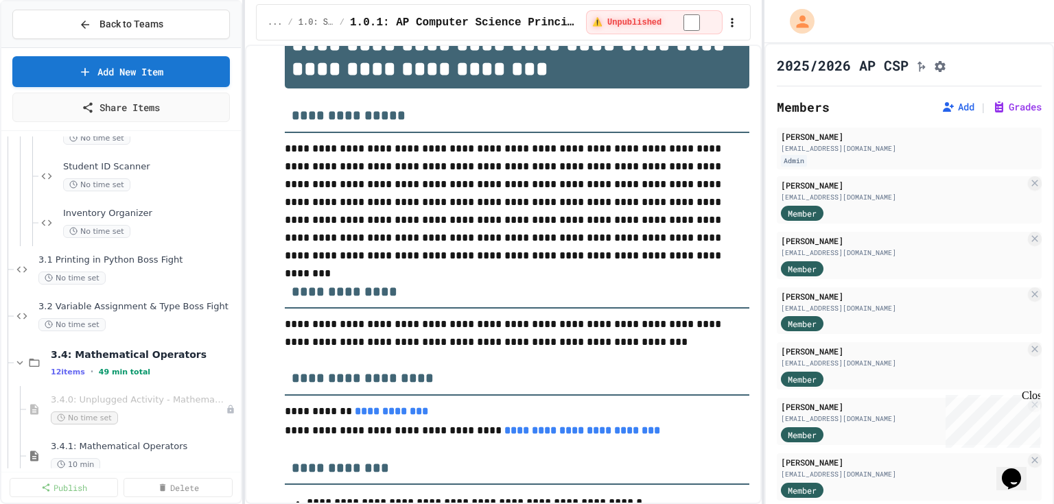
click at [141, 447] on span "3.4.1: Mathematical Operators" at bounding box center [144, 447] width 187 height 12
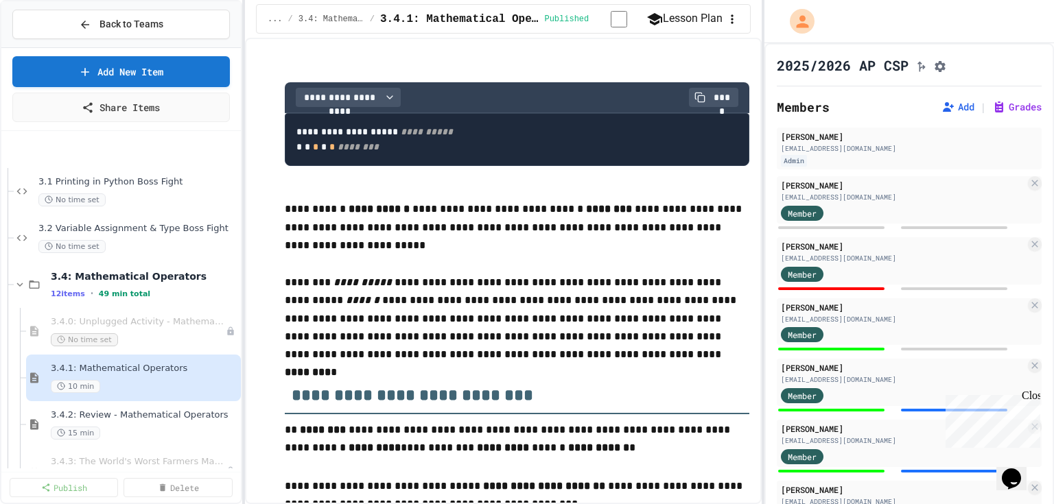
scroll to position [2913, 0]
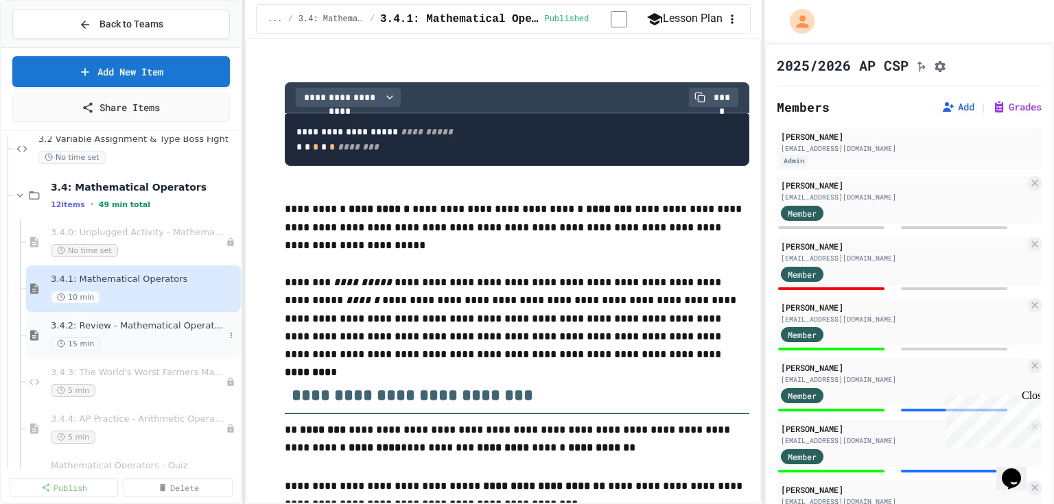
click at [81, 331] on div "3.4.2: Review - Mathematical Operators 15 min" at bounding box center [138, 336] width 174 height 30
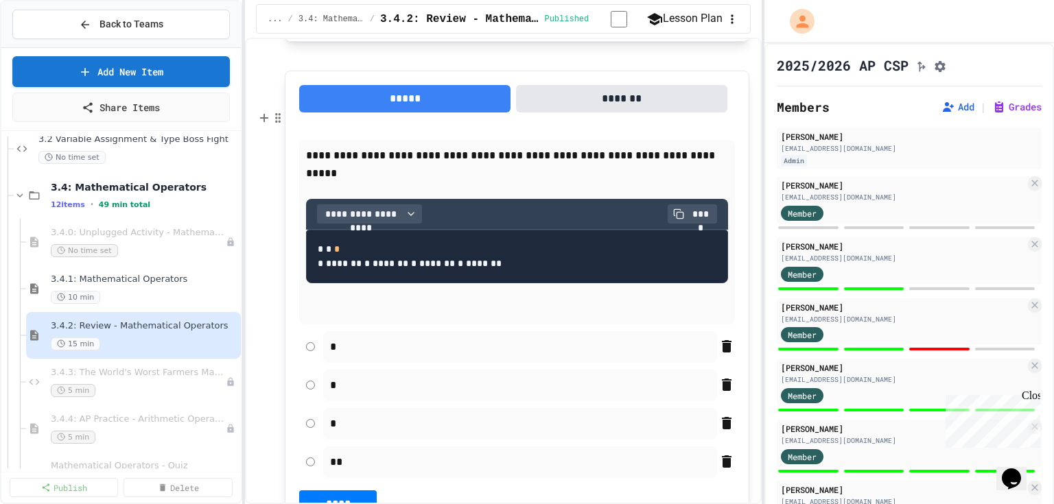
scroll to position [2086, 0]
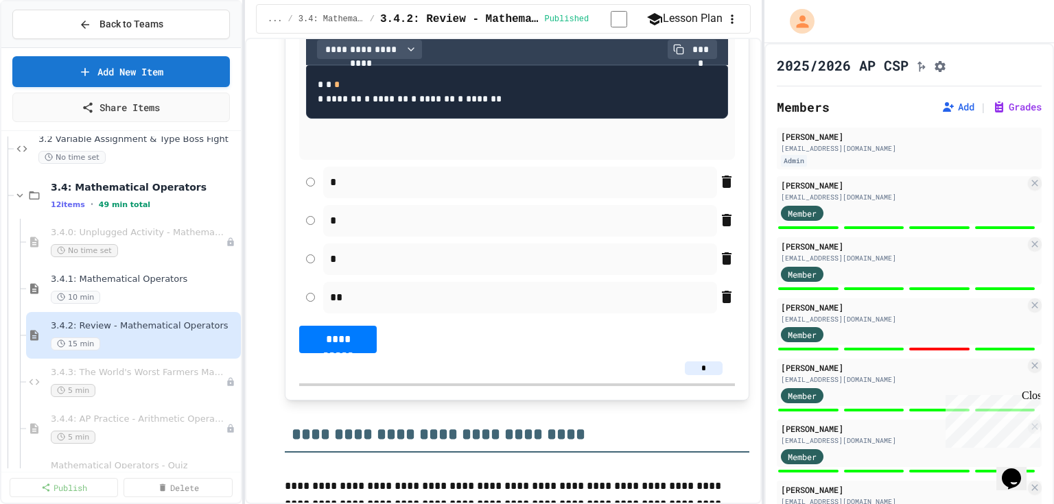
click at [443, 198] on div "*" at bounding box center [520, 183] width 394 height 32
